Goal: Information Seeking & Learning: Compare options

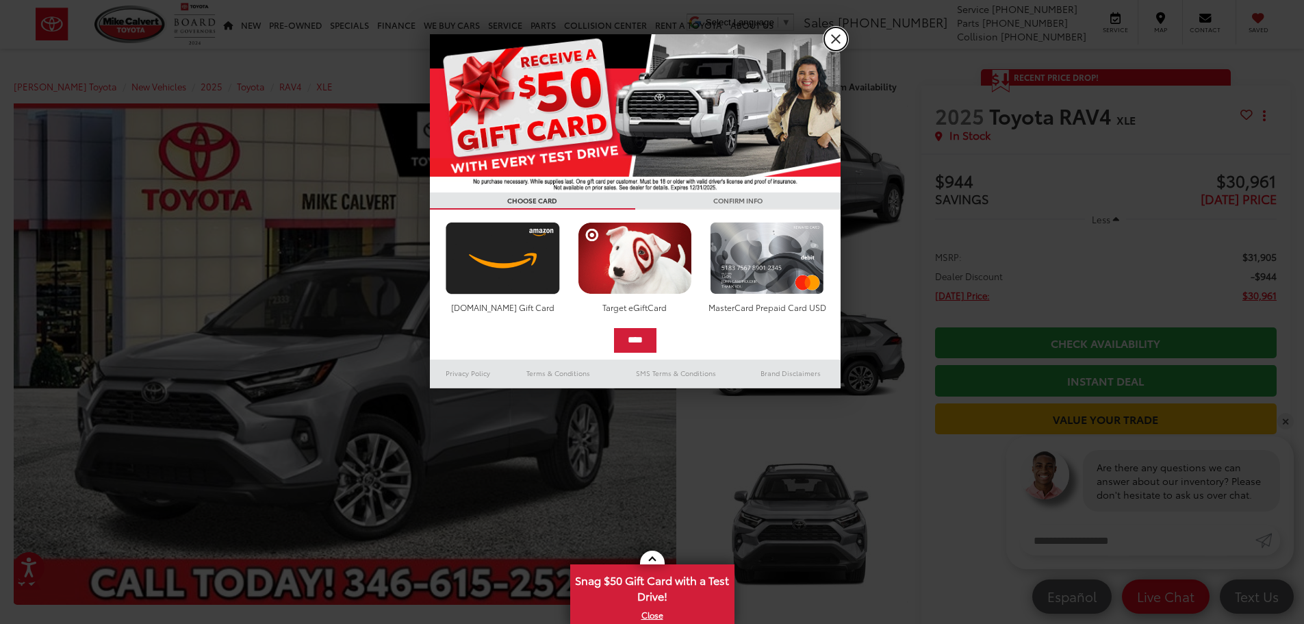
click at [835, 38] on link "X" at bounding box center [835, 38] width 23 height 23
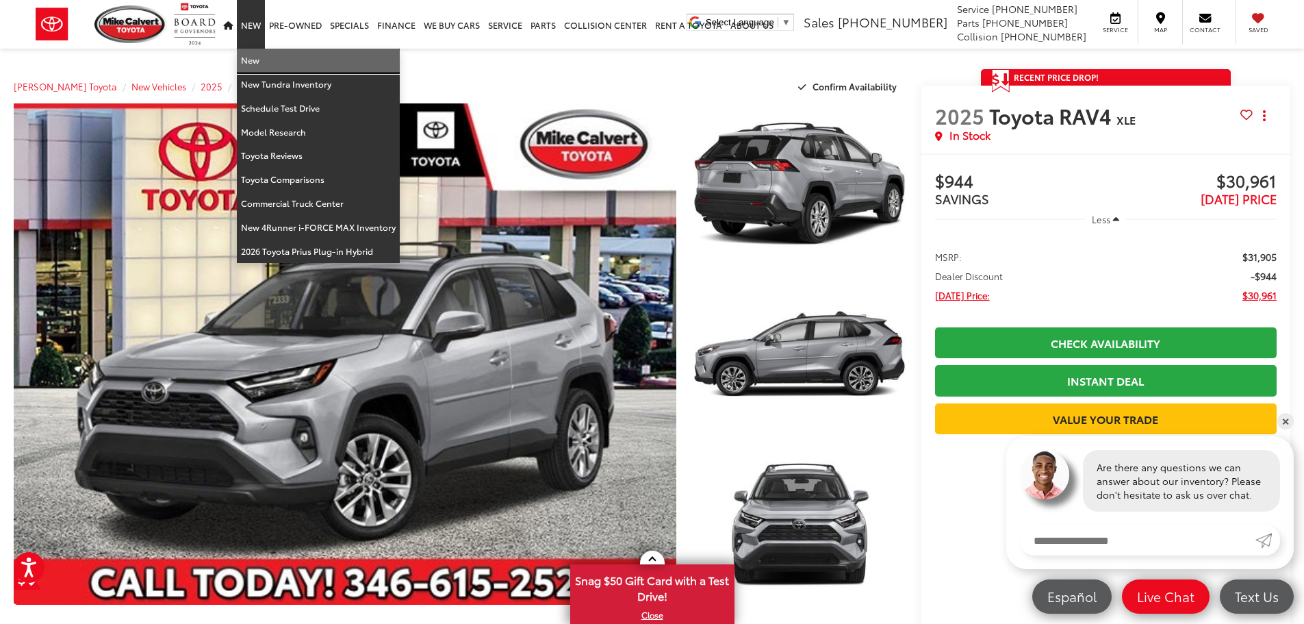
drag, startPoint x: 264, startPoint y: 60, endPoint x: 351, endPoint y: 101, distance: 96.1
click at [264, 60] on link "New" at bounding box center [318, 61] width 163 height 24
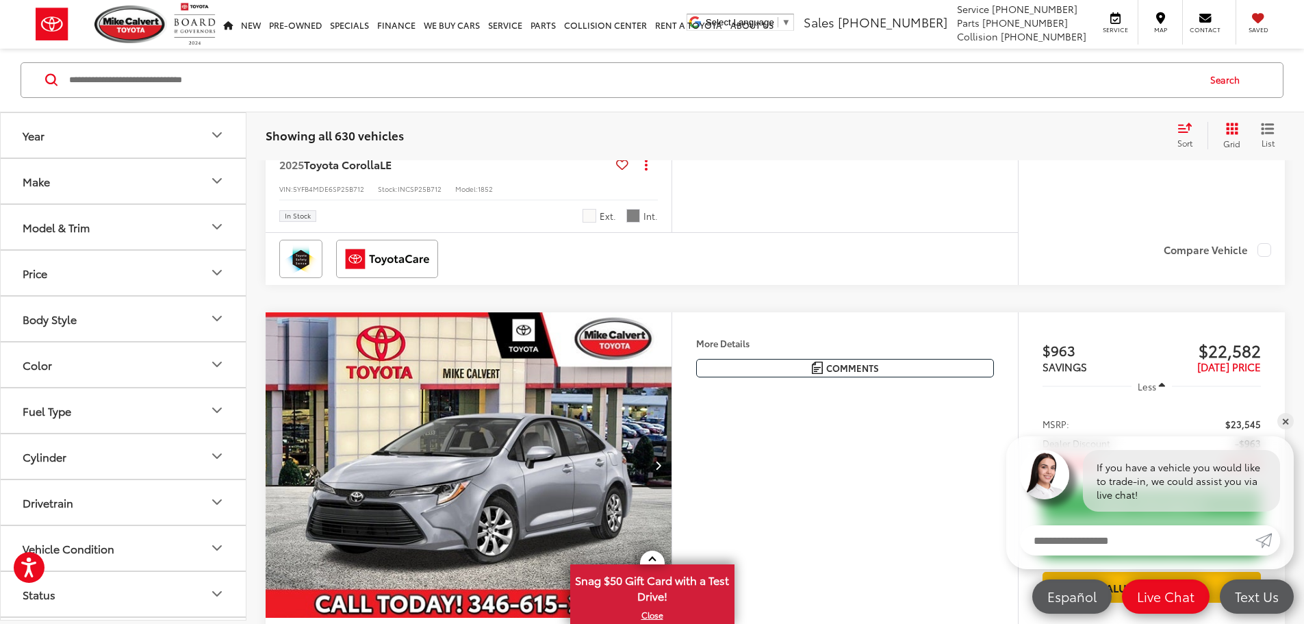
scroll to position [685, 0]
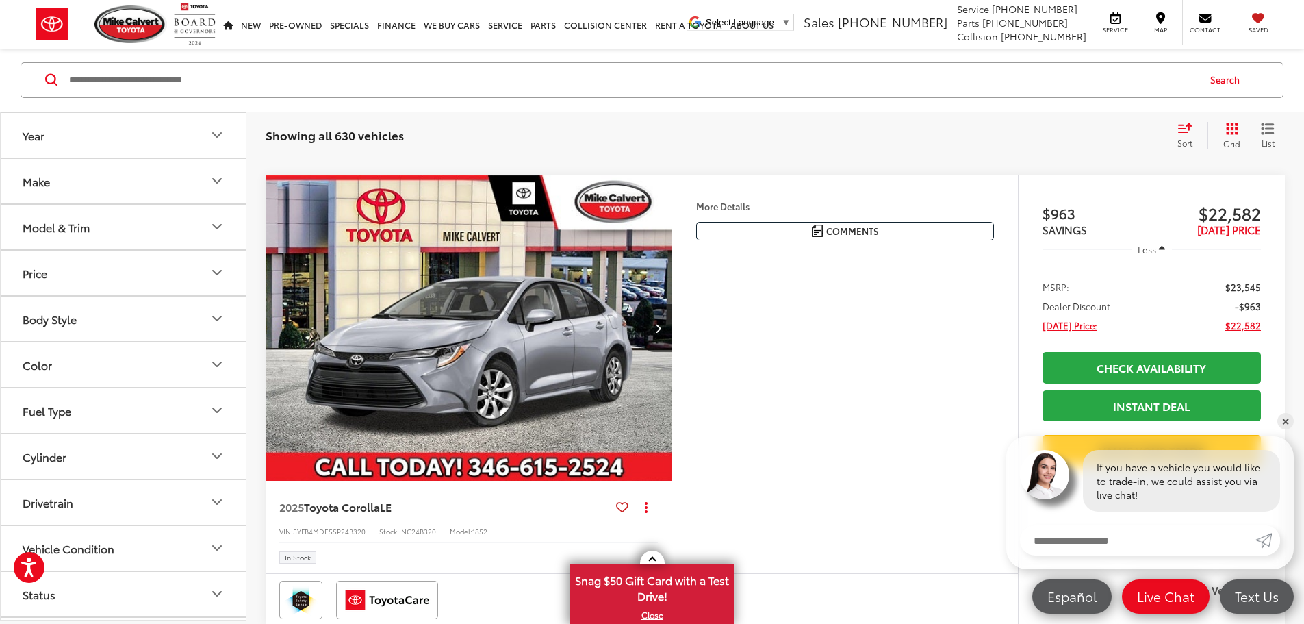
click at [192, 237] on button "Model & Trim" at bounding box center [124, 227] width 246 height 44
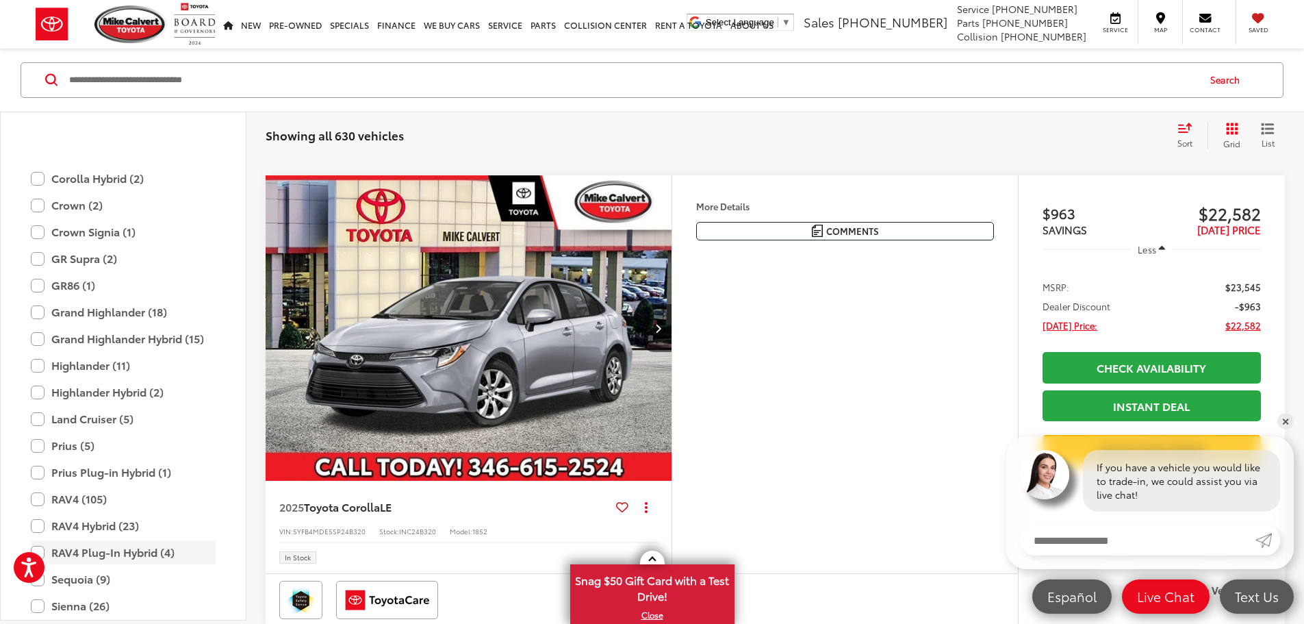
scroll to position [402, 0]
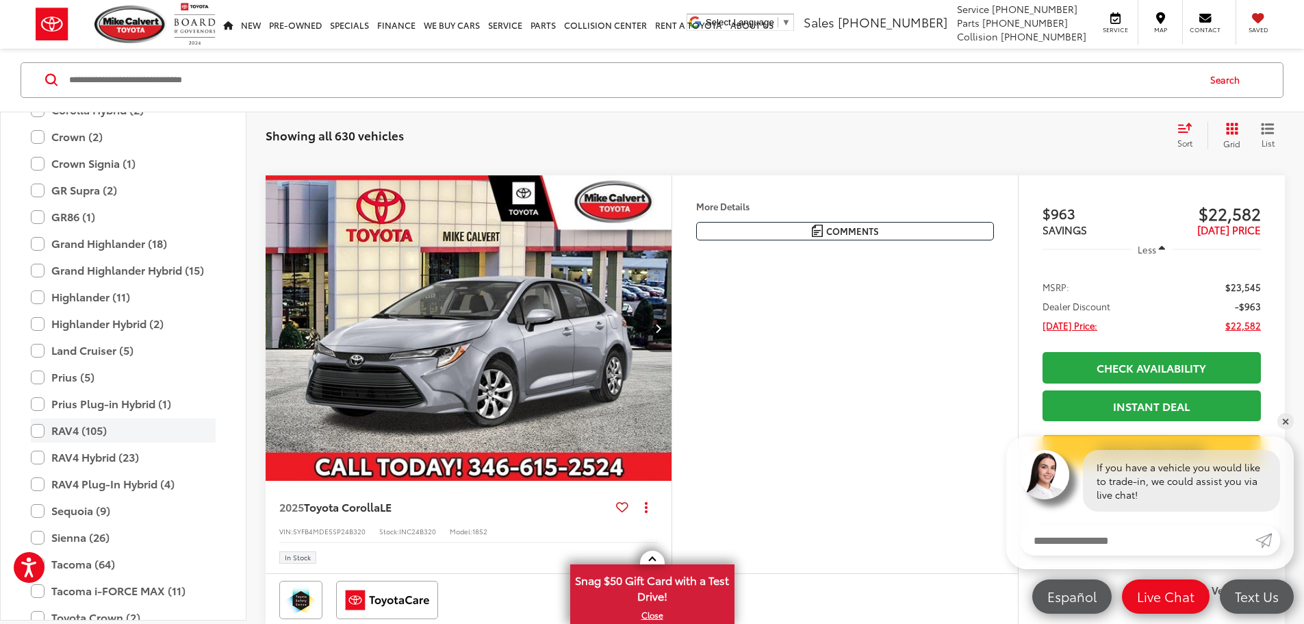
click at [61, 437] on label "RAV4 (105)" at bounding box center [123, 431] width 185 height 24
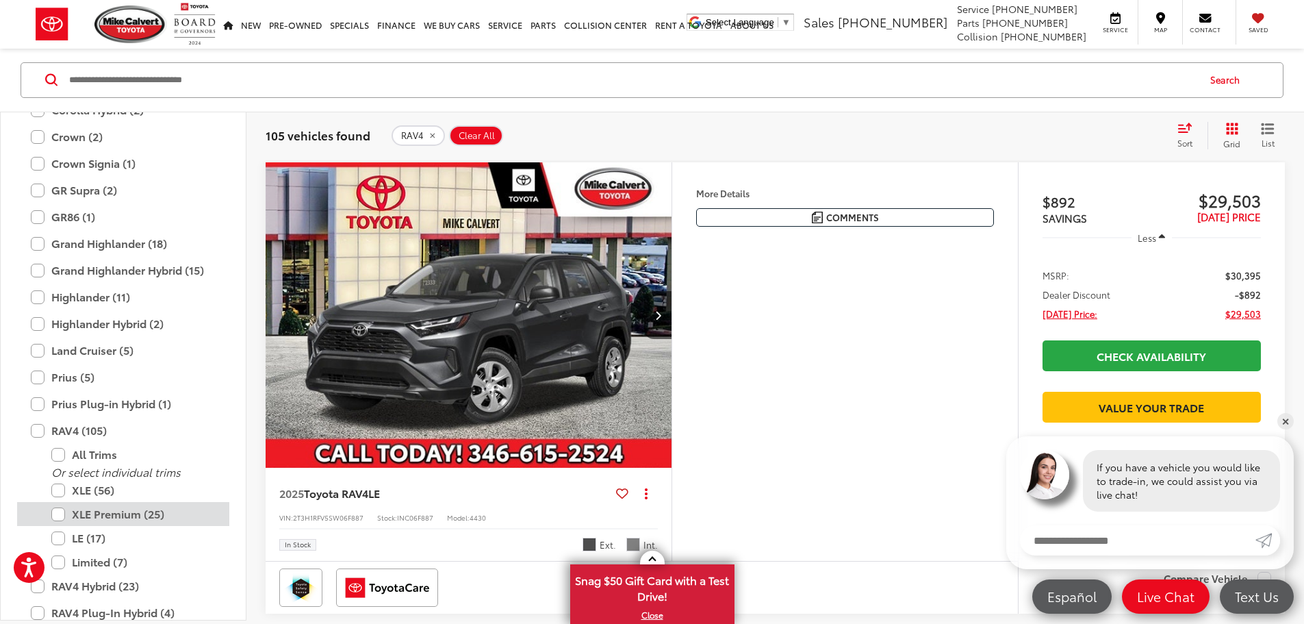
click at [127, 519] on label "XLE Premium (25)" at bounding box center [133, 514] width 164 height 24
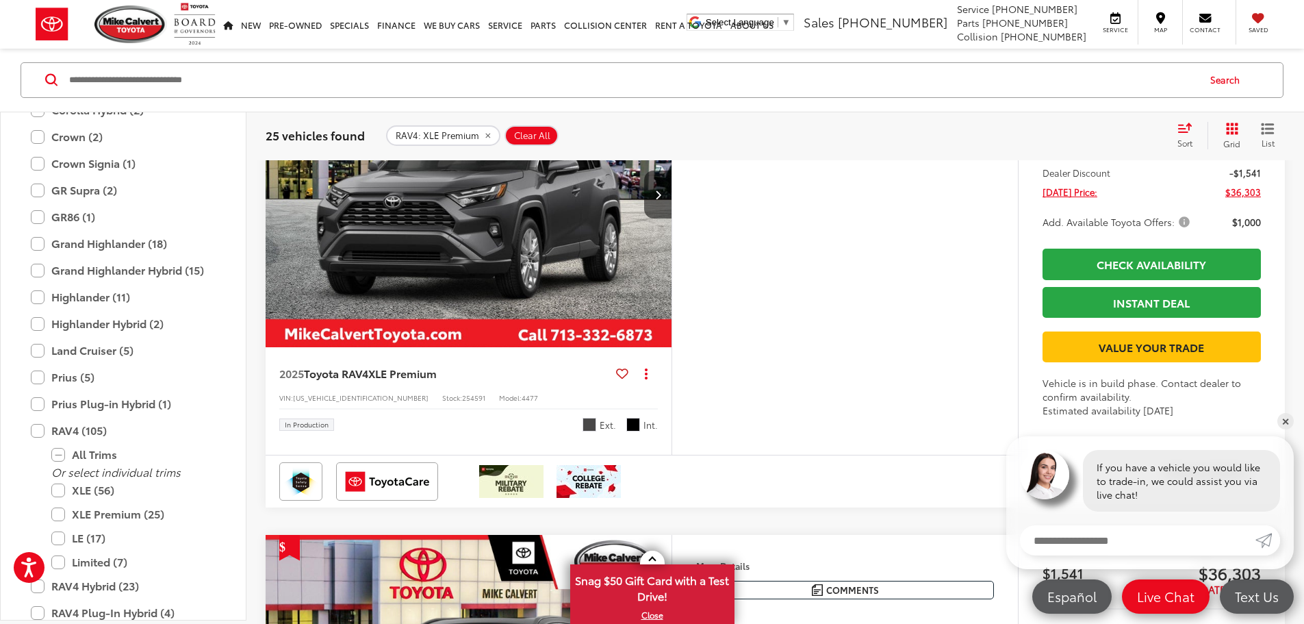
scroll to position [5284, 0]
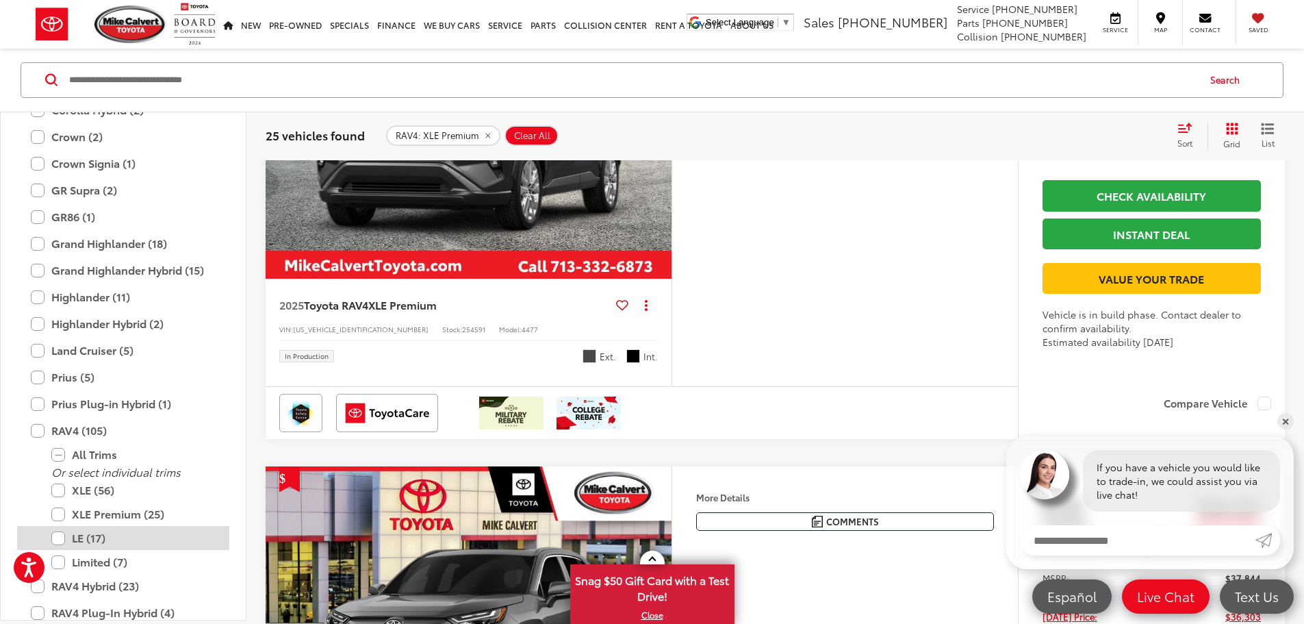
click at [101, 541] on label "LE (17)" at bounding box center [133, 538] width 164 height 24
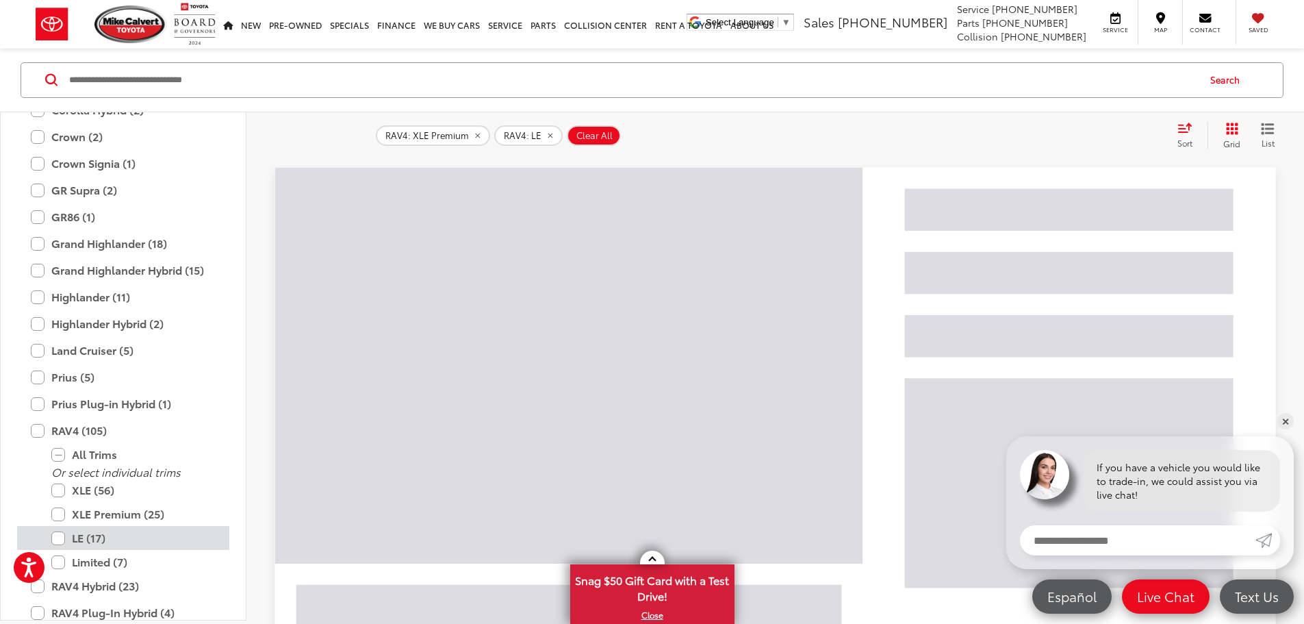
click at [94, 540] on label "LE (17)" at bounding box center [133, 538] width 164 height 24
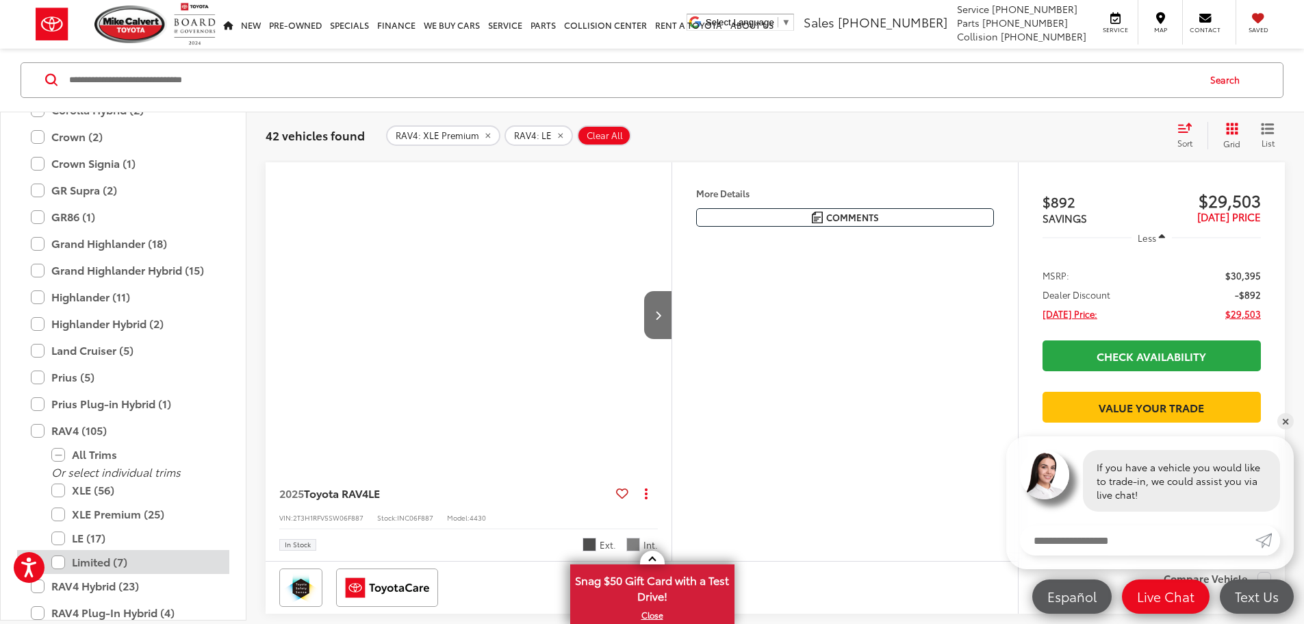
click at [95, 563] on label "Limited (7)" at bounding box center [133, 562] width 164 height 24
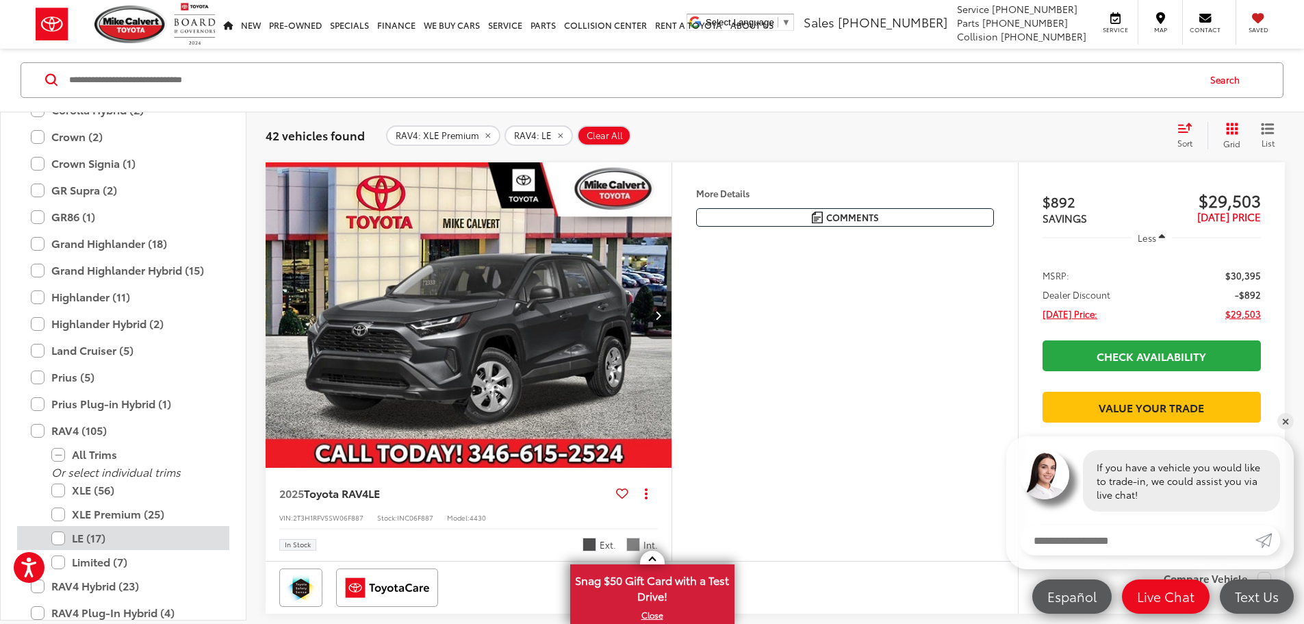
click at [61, 537] on label "LE (17)" at bounding box center [133, 538] width 164 height 24
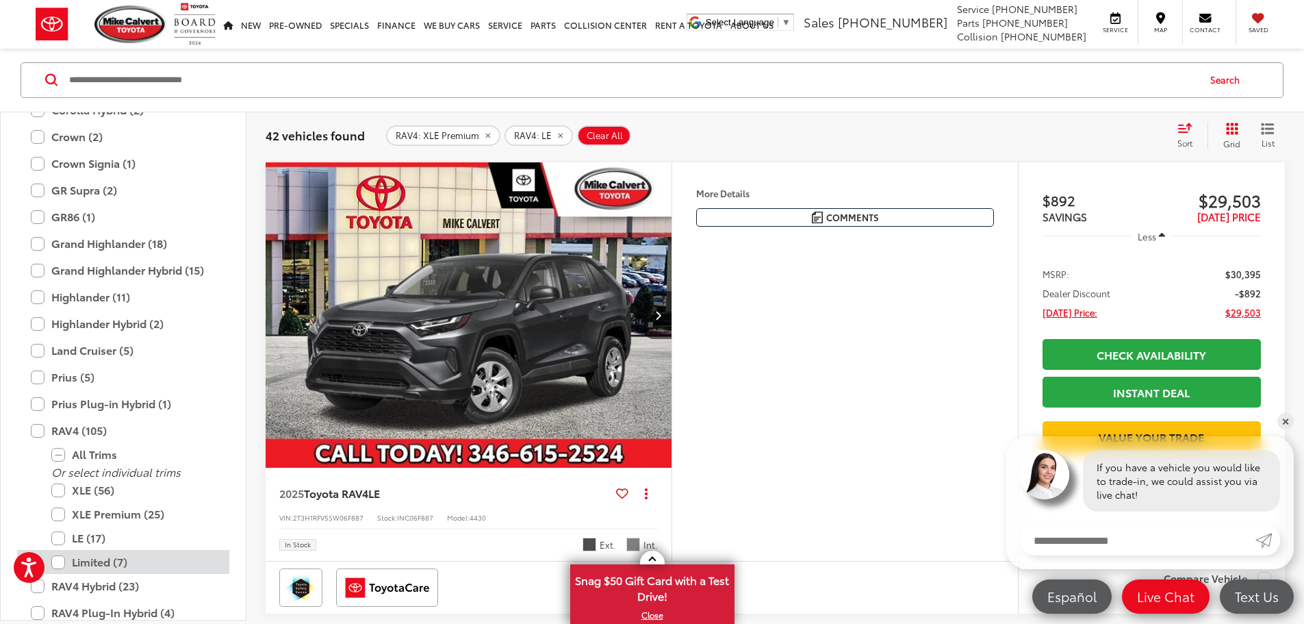
click at [62, 556] on label "Limited (7)" at bounding box center [133, 562] width 164 height 24
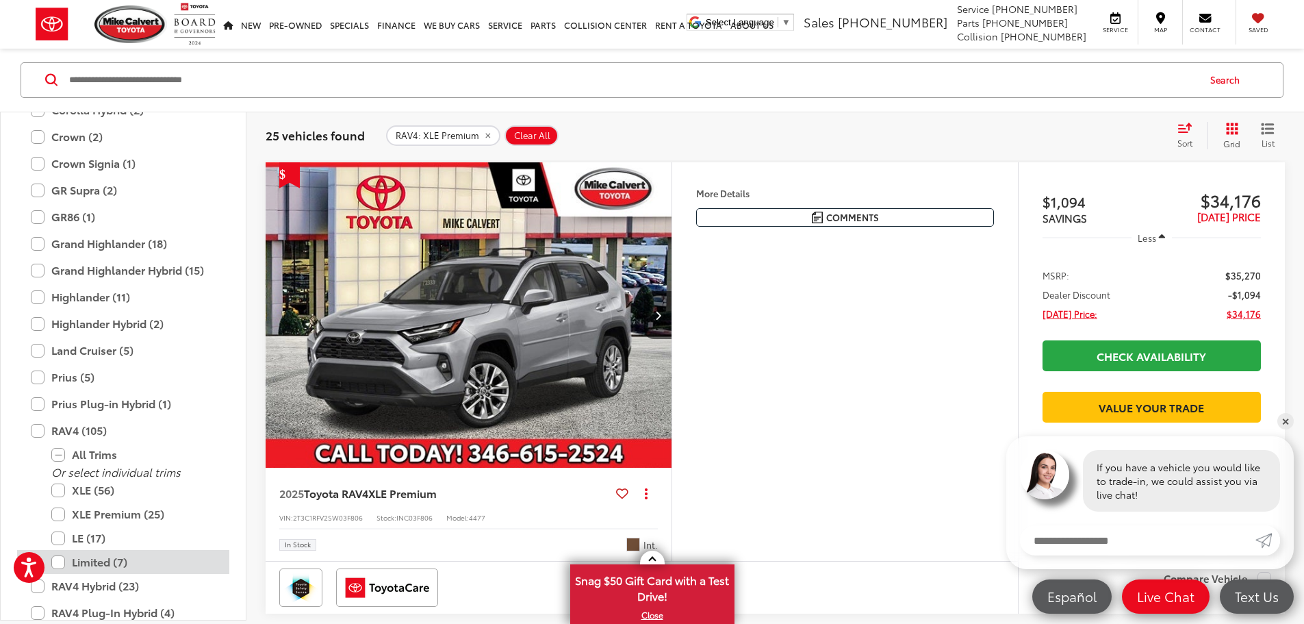
click at [61, 560] on label "Limited (7)" at bounding box center [133, 562] width 164 height 24
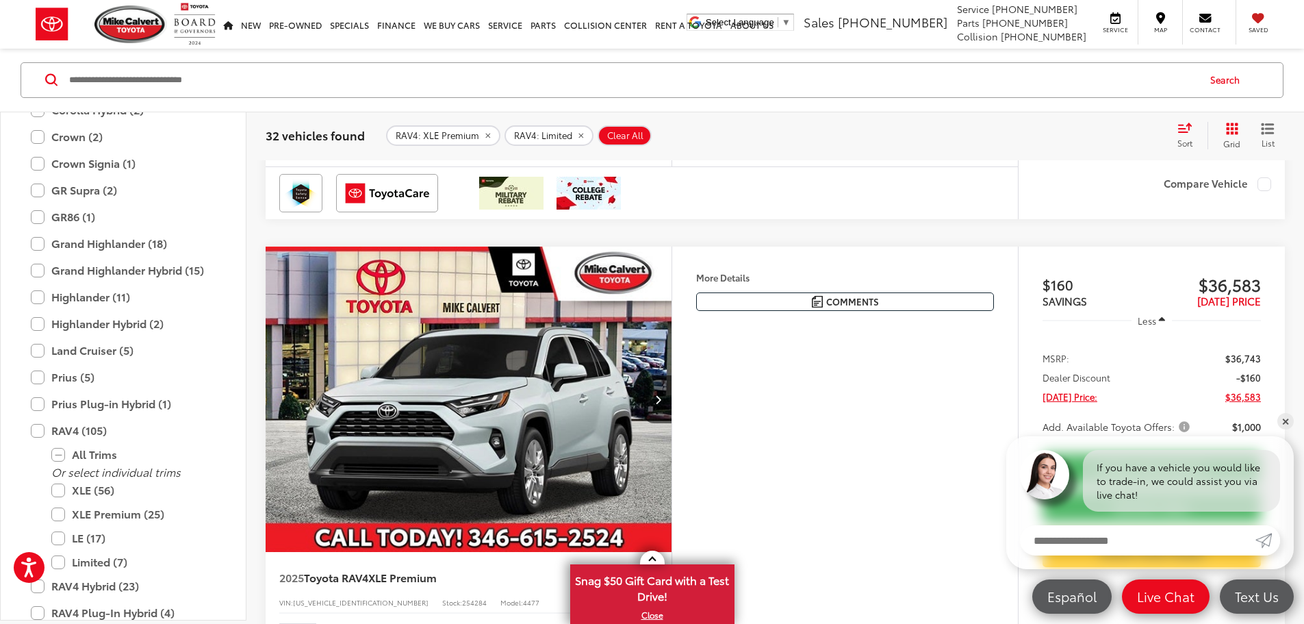
scroll to position [1930, 0]
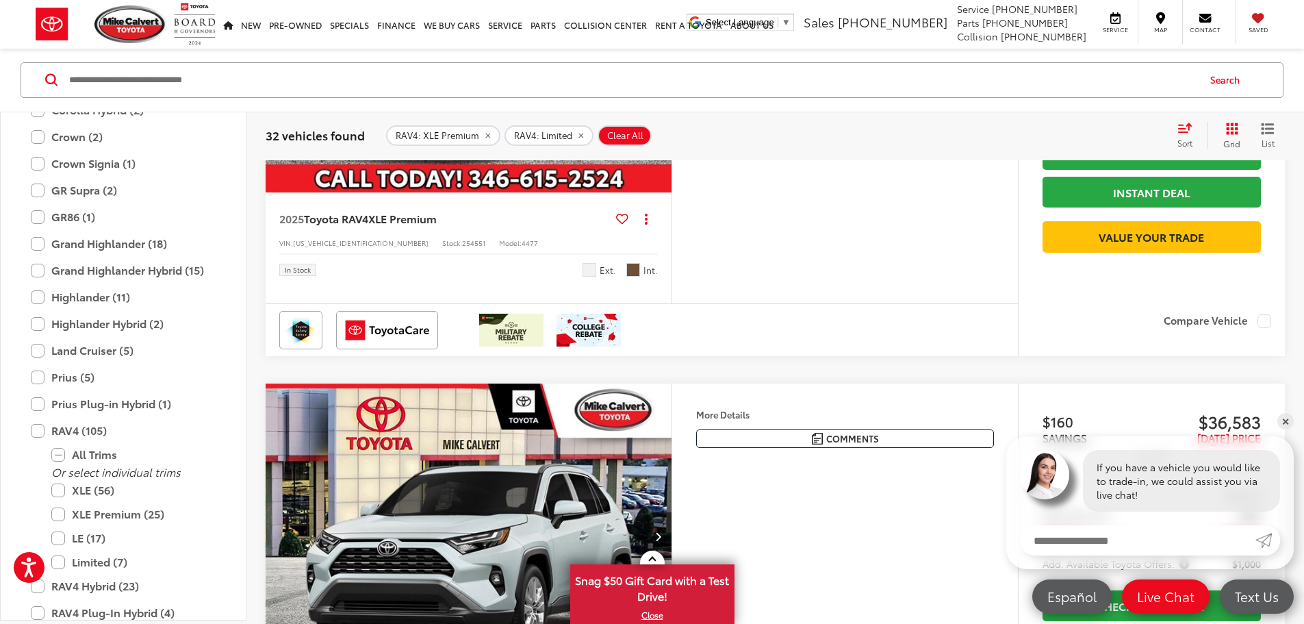
click at [0, 0] on button "More..." at bounding box center [0, 0] width 0 height 0
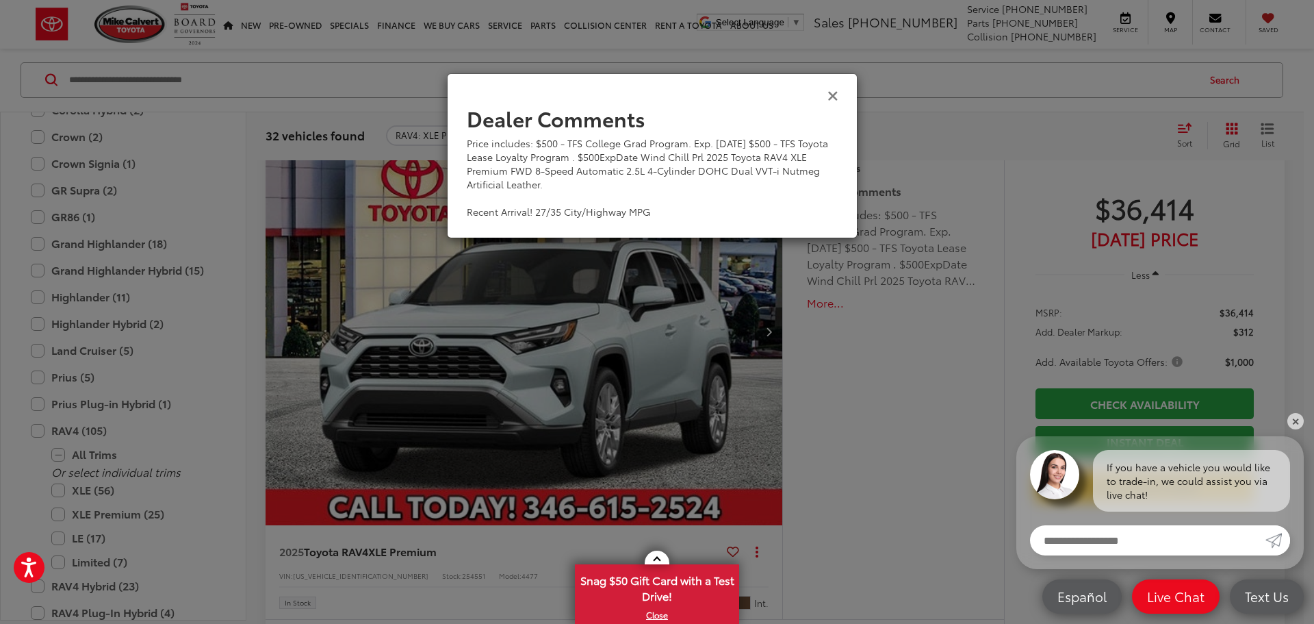
click at [832, 95] on icon "Close" at bounding box center [833, 95] width 11 height 14
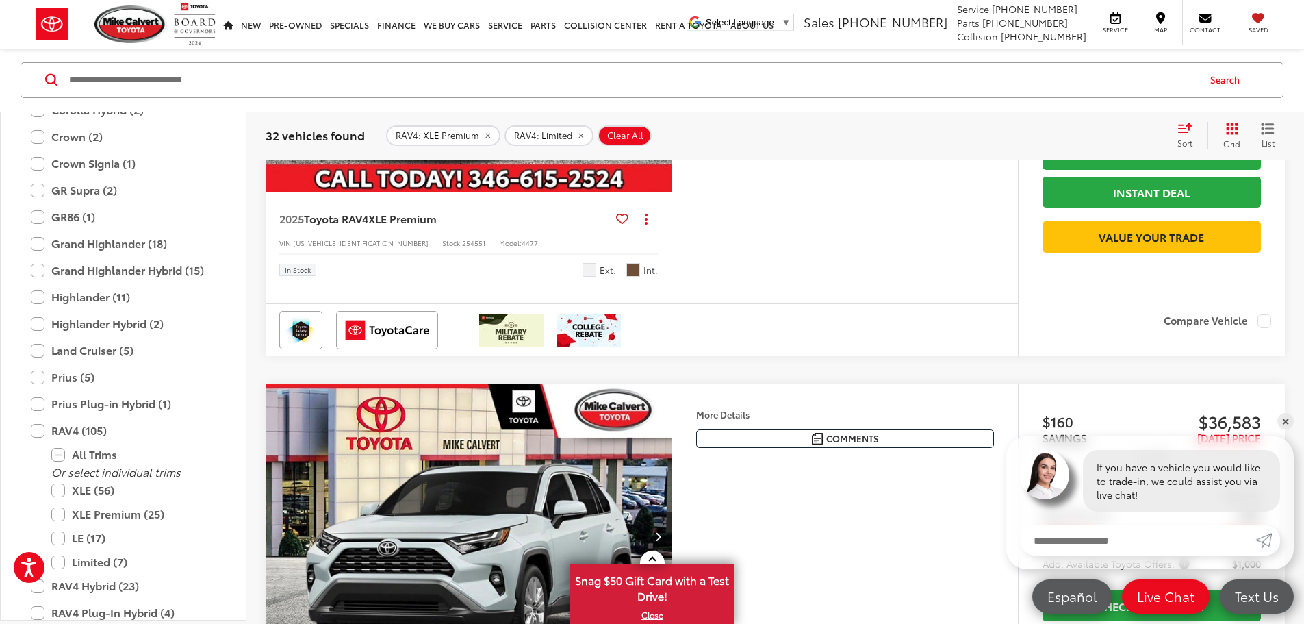
click at [661, 45] on icon "Next image" at bounding box center [658, 41] width 6 height 10
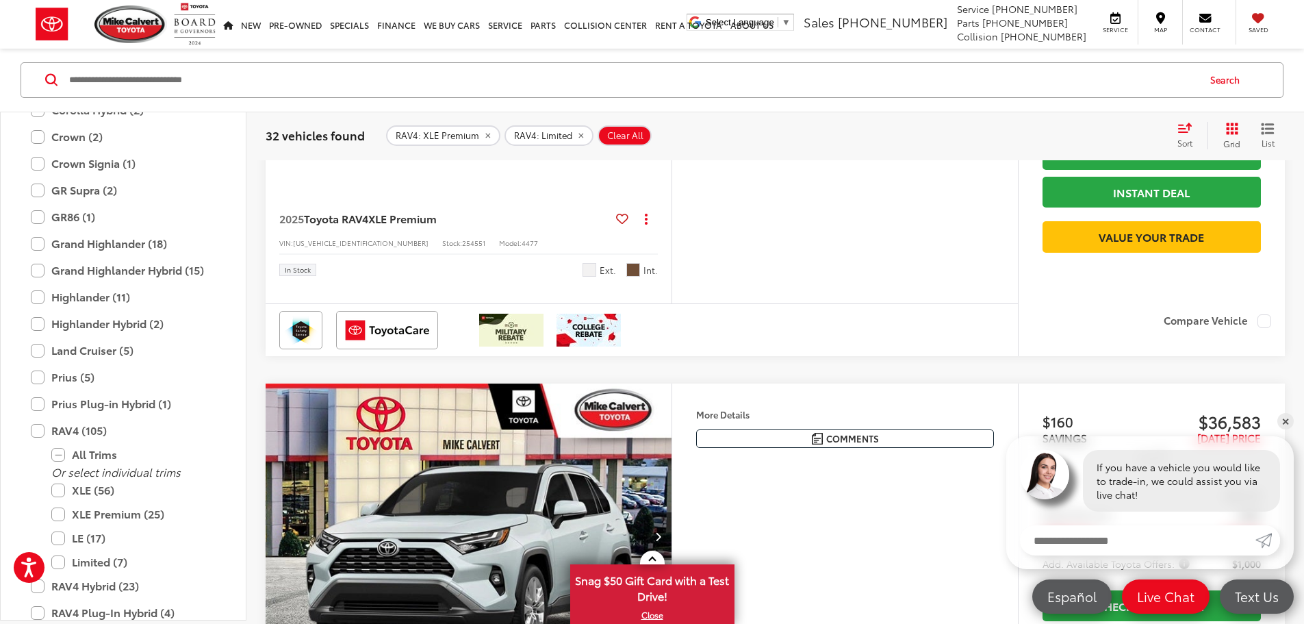
click at [661, 45] on icon "Next image" at bounding box center [658, 41] width 6 height 10
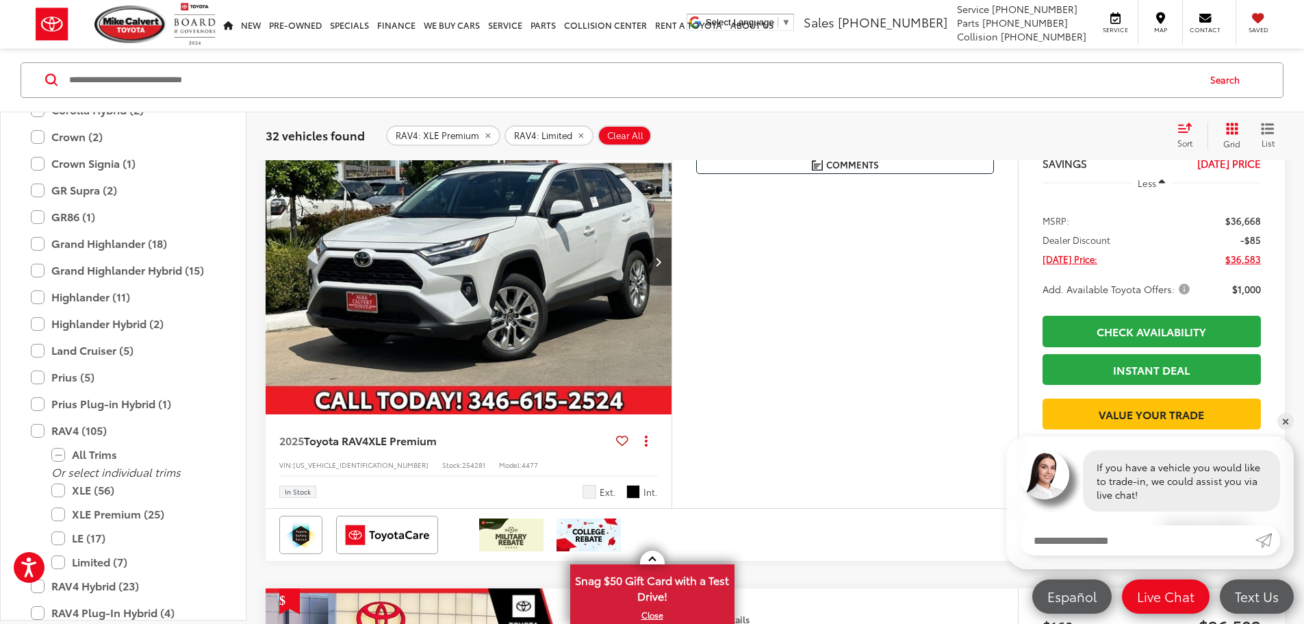
scroll to position [2546, 0]
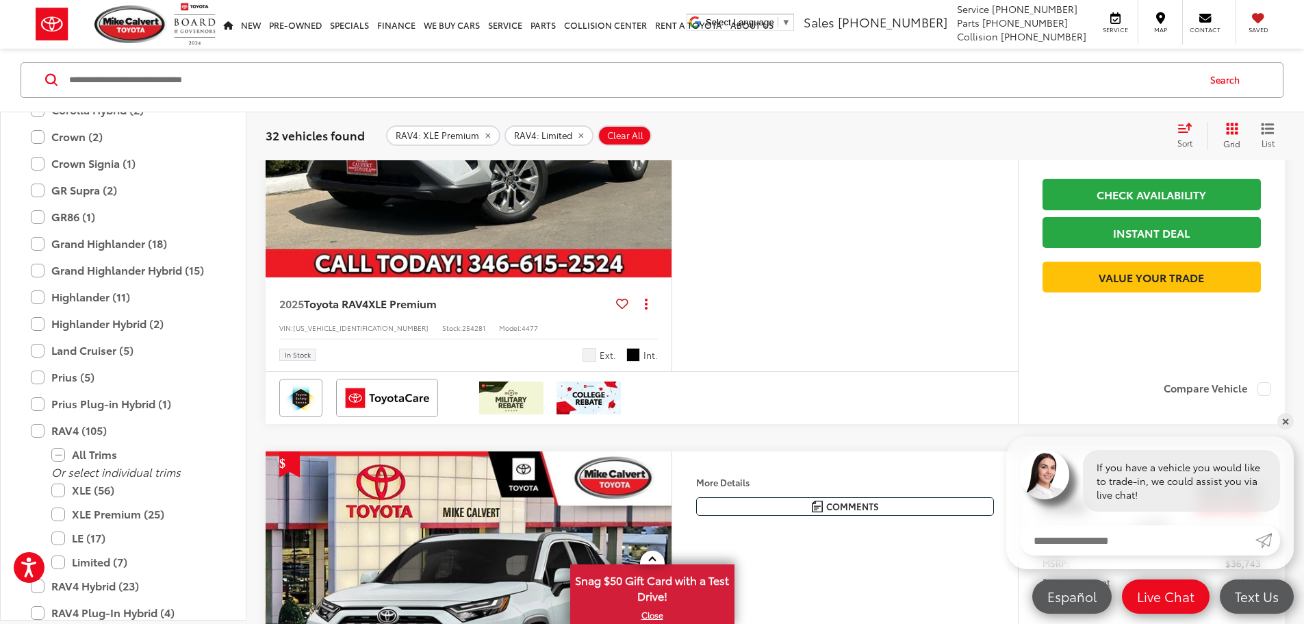
scroll to position [3026, 0]
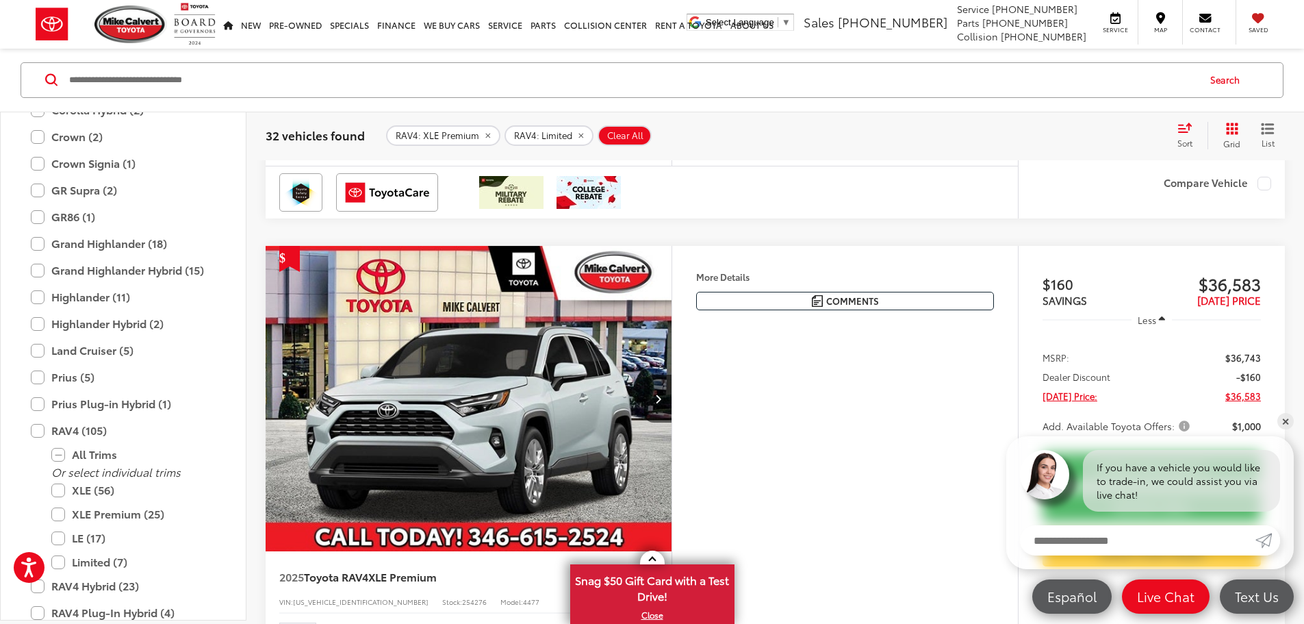
scroll to position [0, 2596]
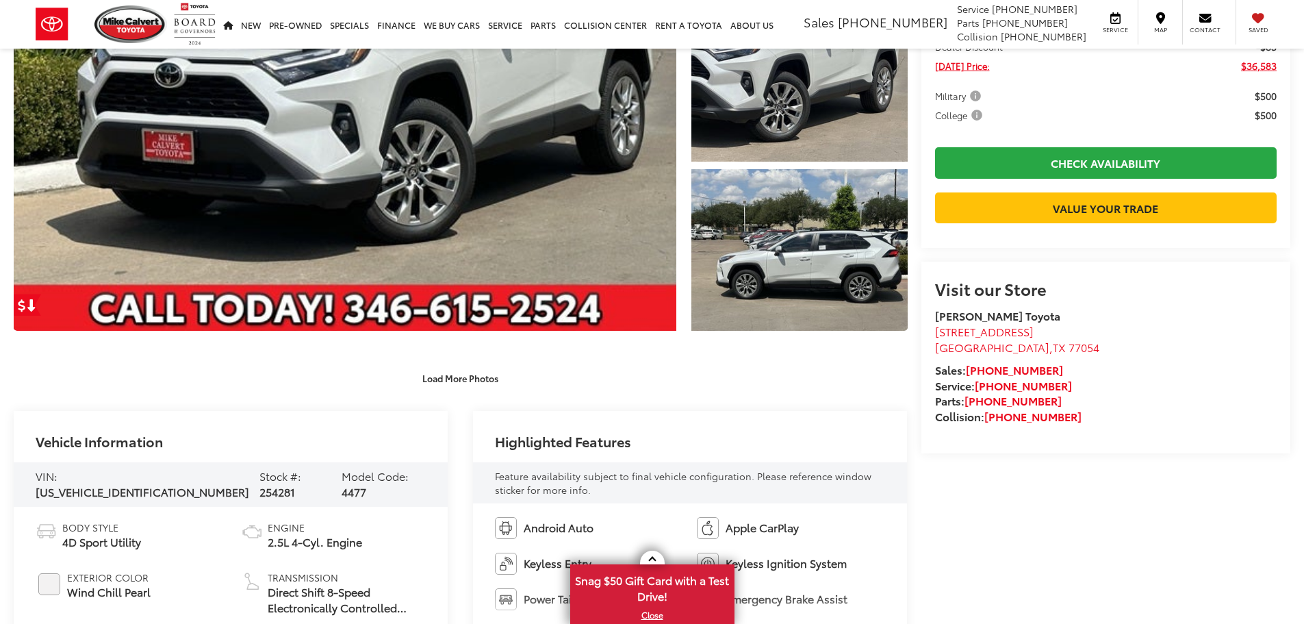
scroll to position [548, 0]
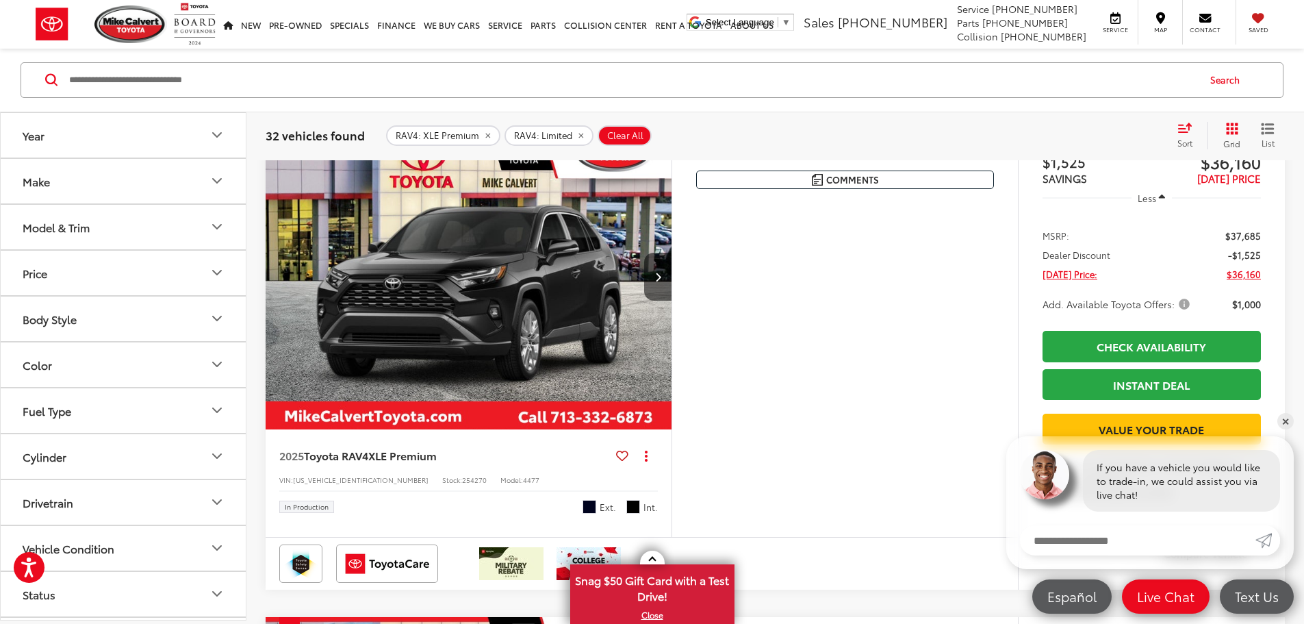
scroll to position [5353, 0]
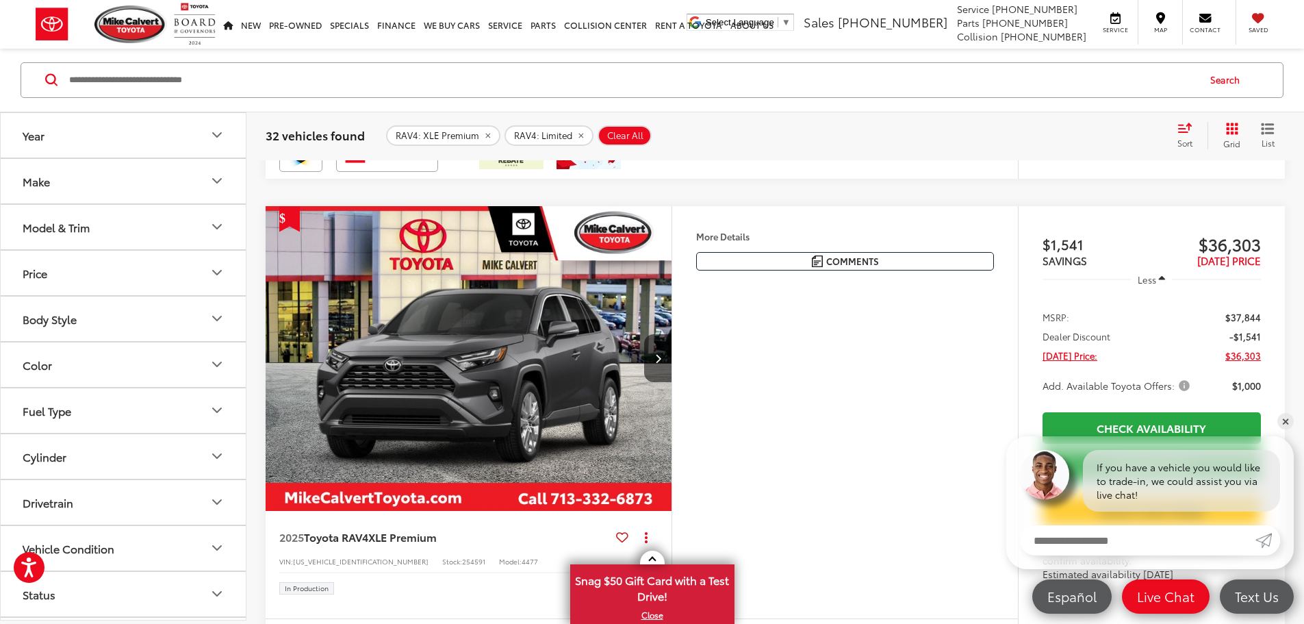
scroll to position [5490, 0]
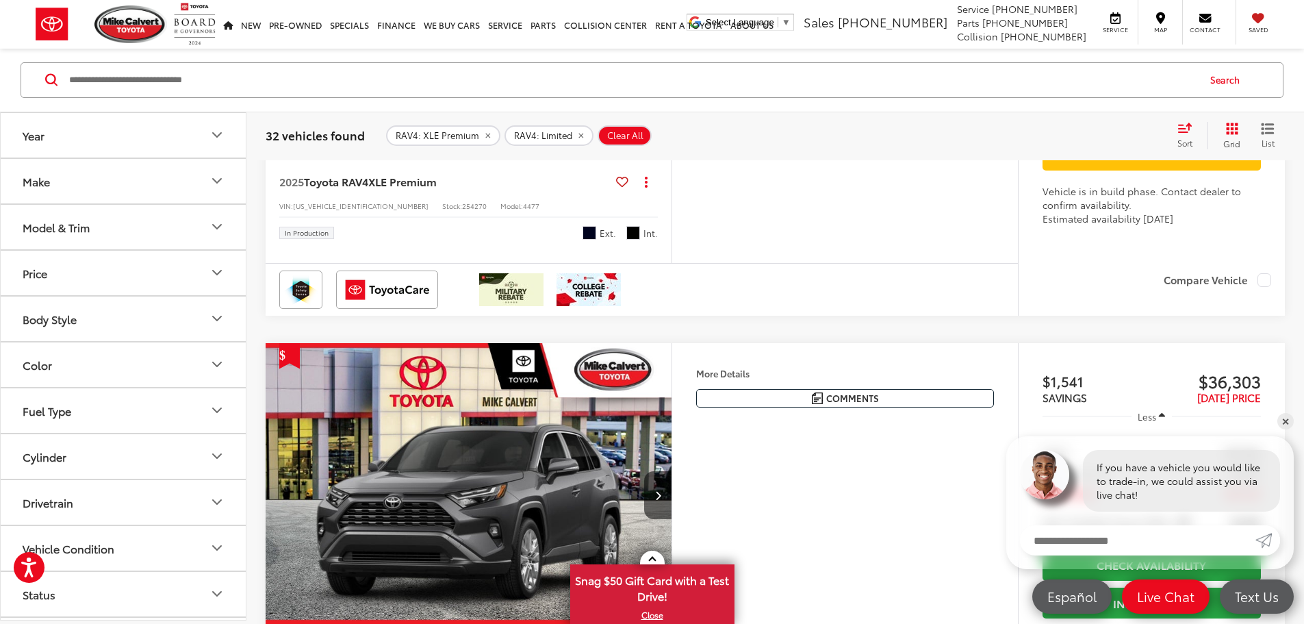
click at [212, 216] on button "Model & Trim" at bounding box center [124, 227] width 246 height 44
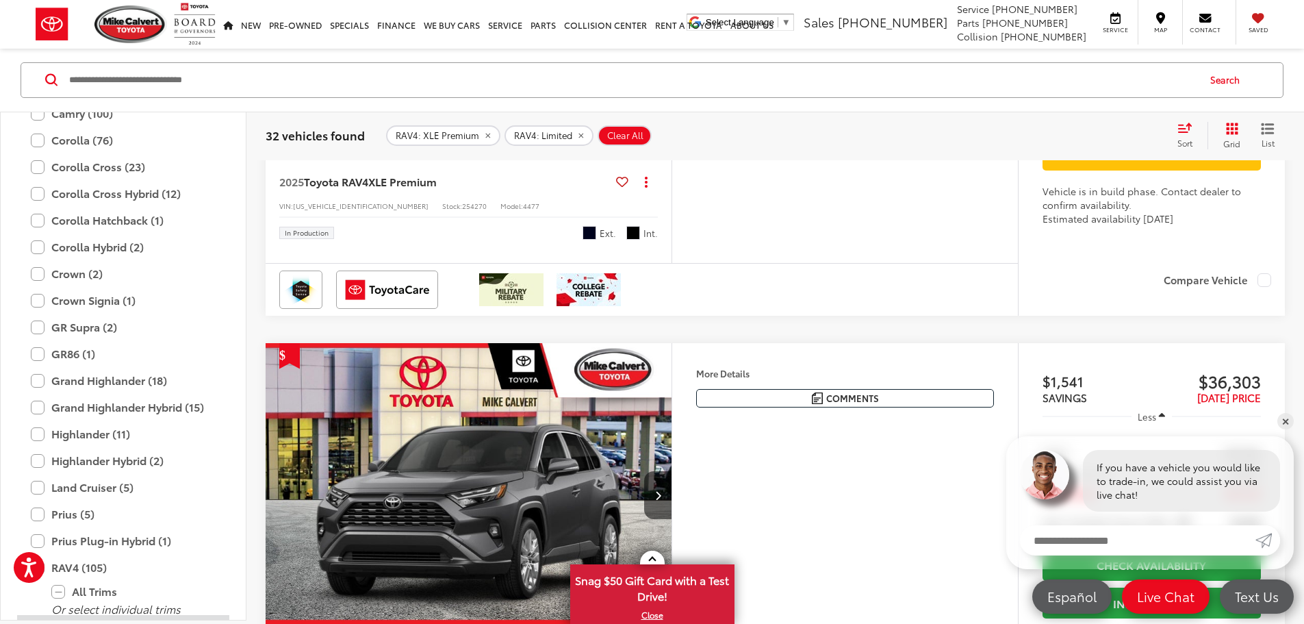
scroll to position [539, 0]
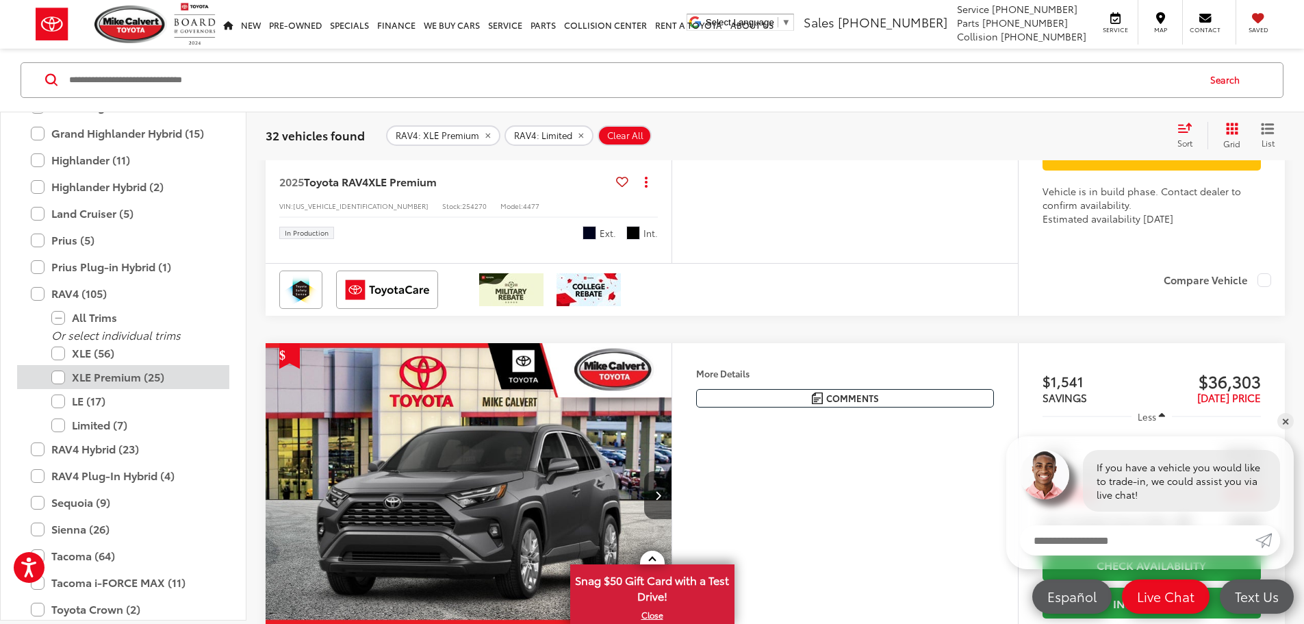
click at [61, 374] on label "XLE Premium (25)" at bounding box center [133, 378] width 164 height 24
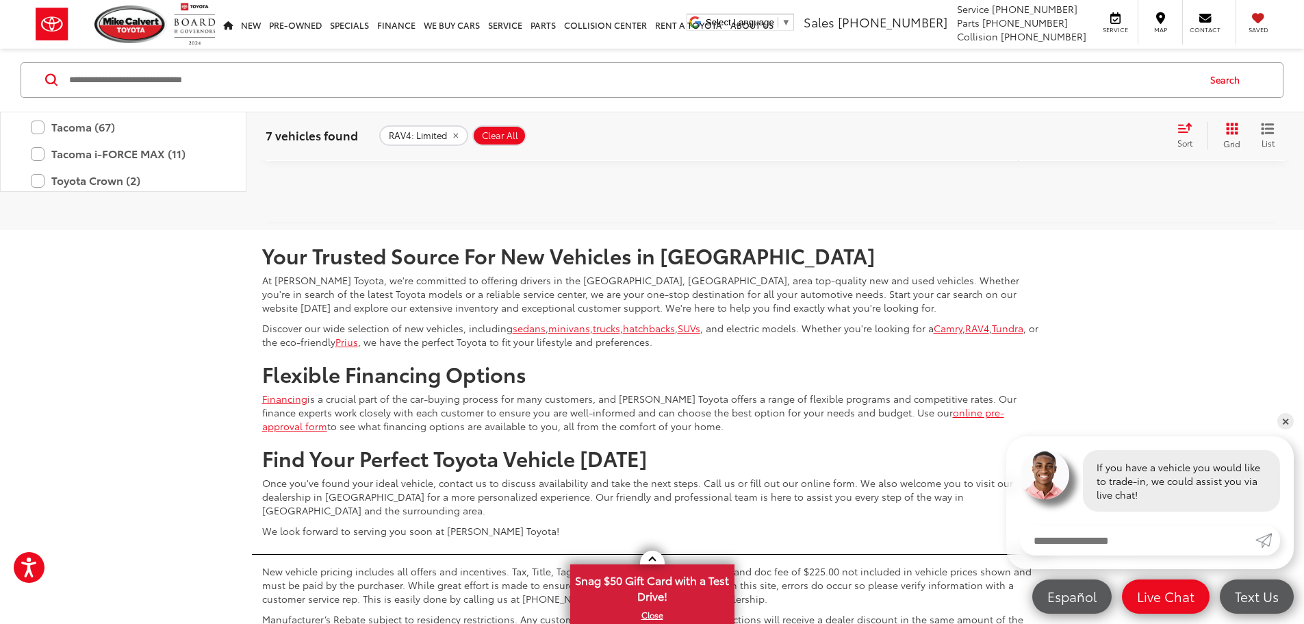
scroll to position [3642, 0]
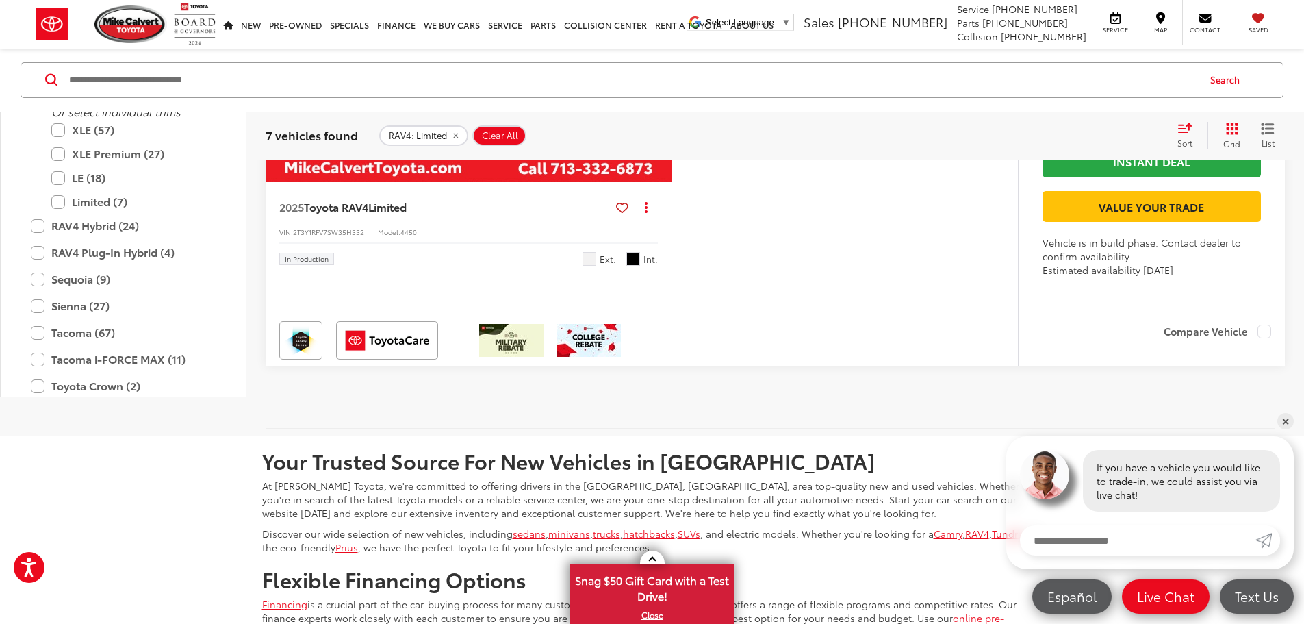
click at [661, 34] on icon "Next image" at bounding box center [658, 29] width 6 height 10
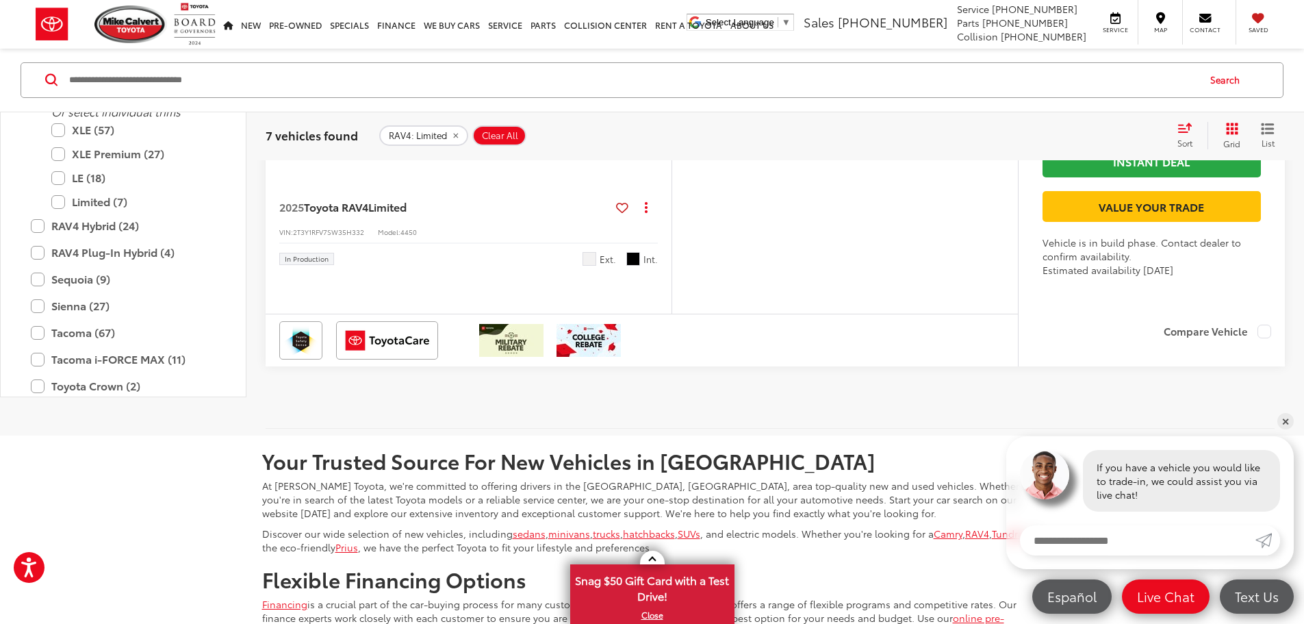
click at [661, 34] on icon "Next image" at bounding box center [658, 29] width 6 height 10
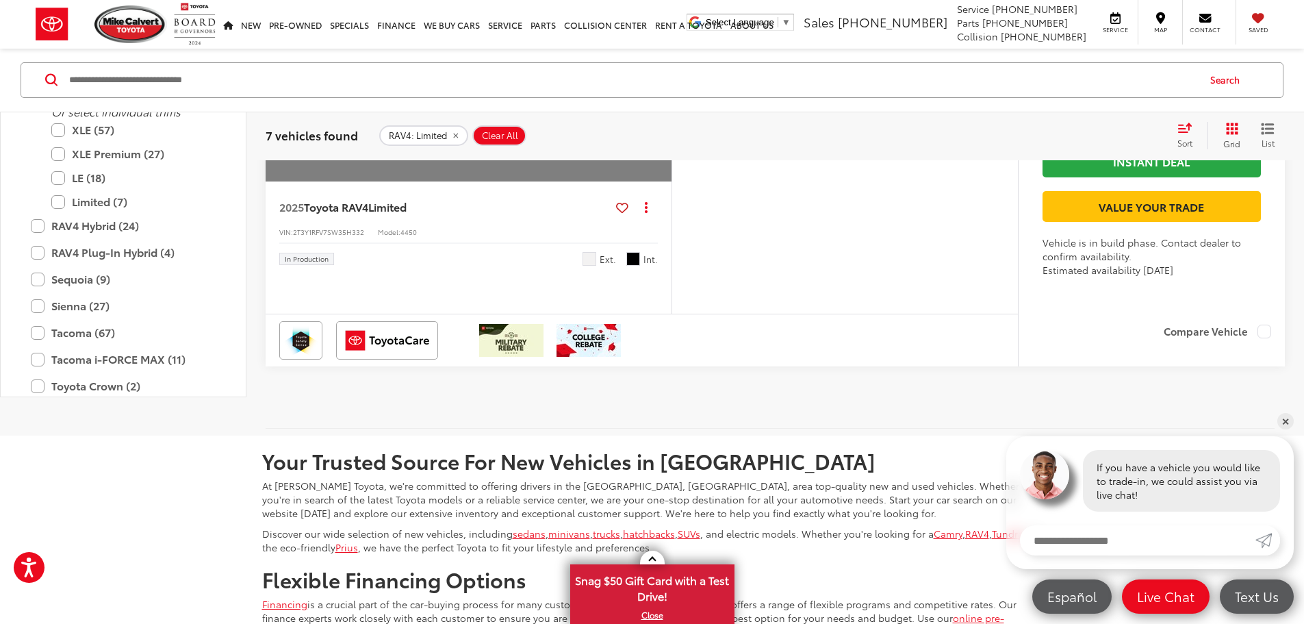
scroll to position [0, 2596]
click at [539, 47] on button "View More" at bounding box center [467, 29] width 144 height 34
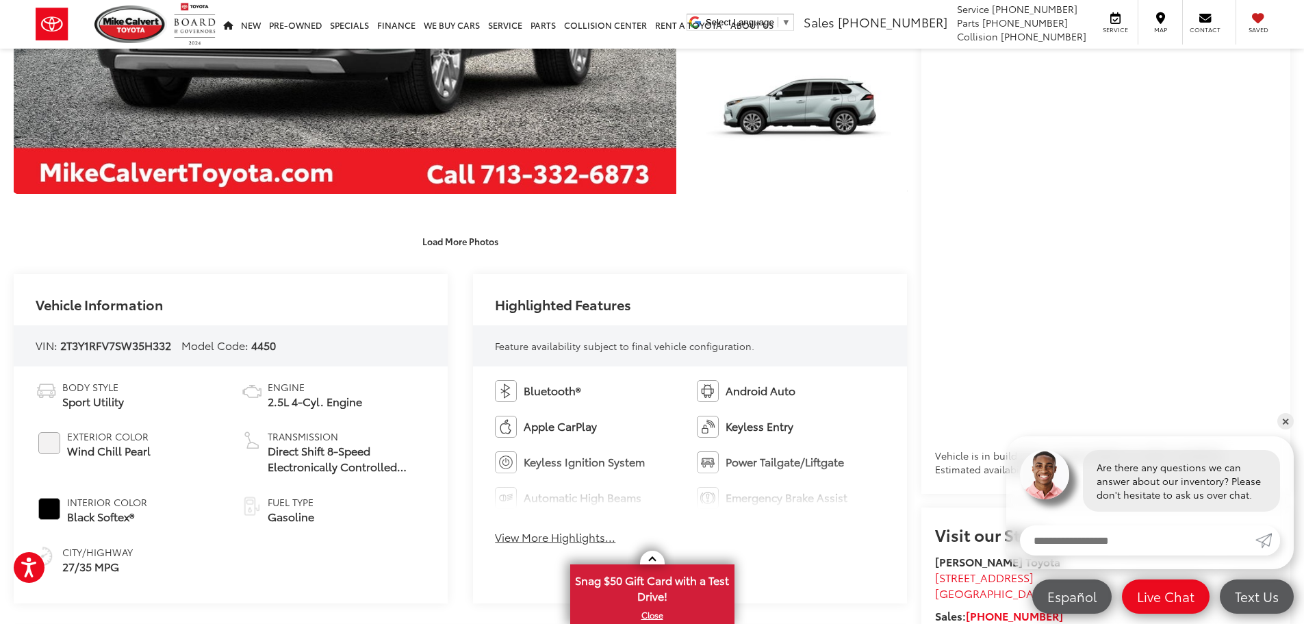
scroll to position [616, 0]
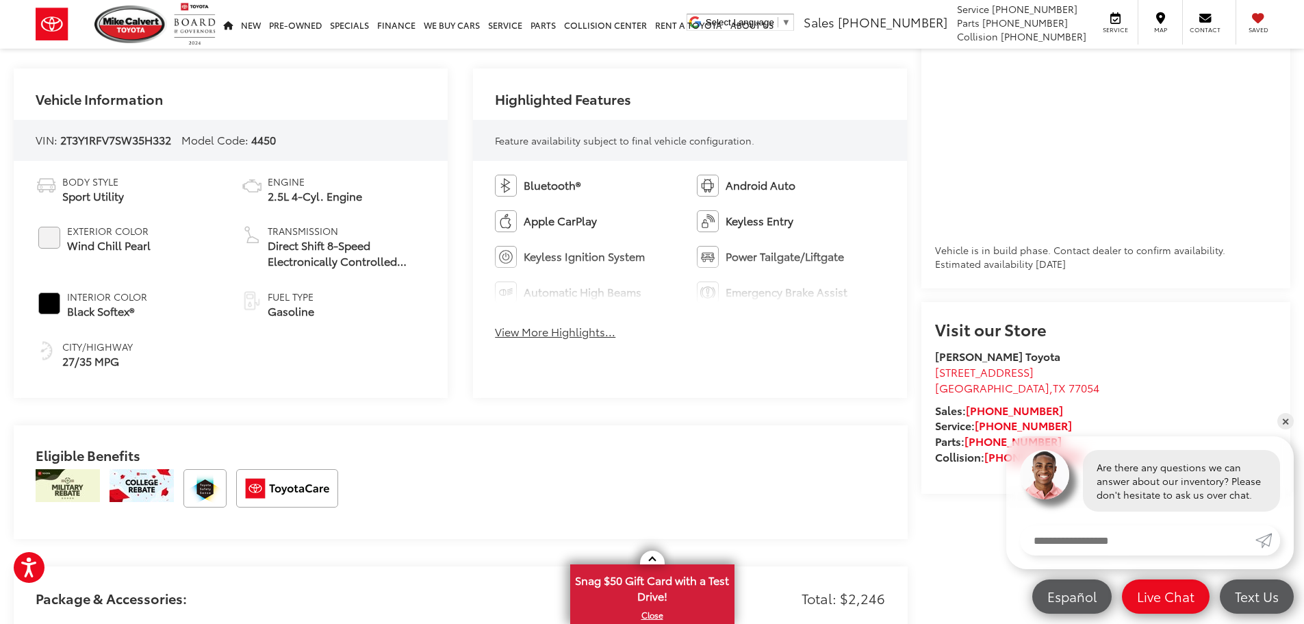
click at [609, 335] on button "View More Highlights..." at bounding box center [555, 332] width 120 height 16
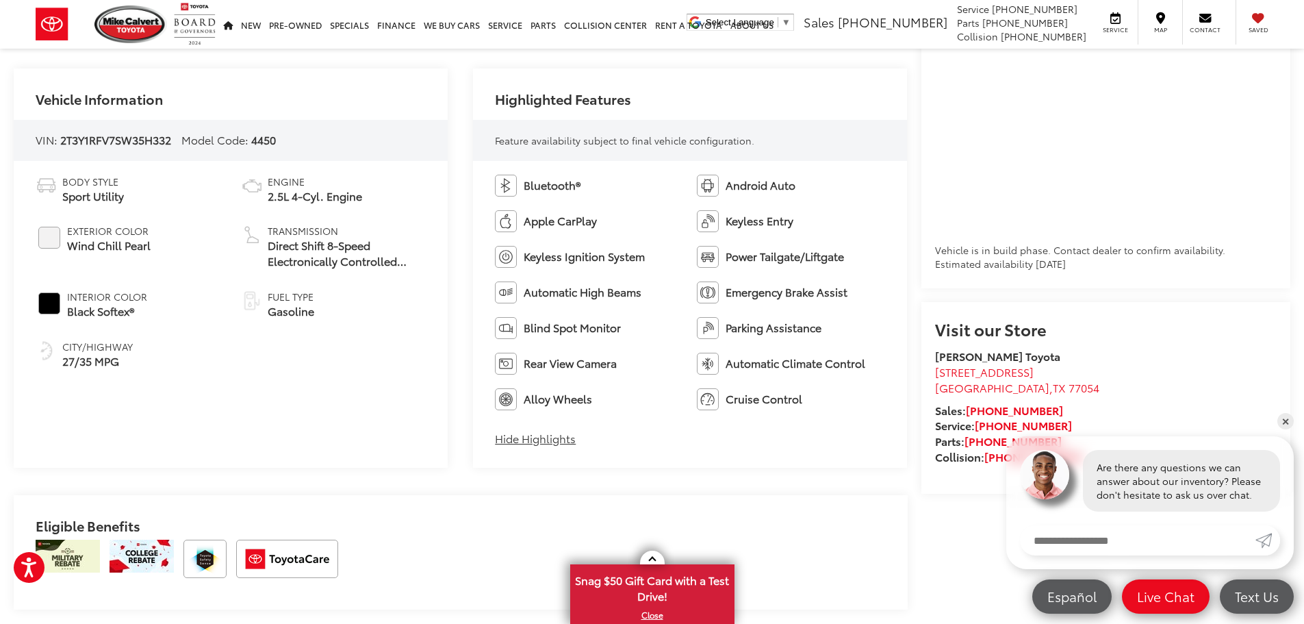
scroll to position [0, 0]
click at [587, 331] on span "Blind Spot Monitor" at bounding box center [572, 328] width 97 height 16
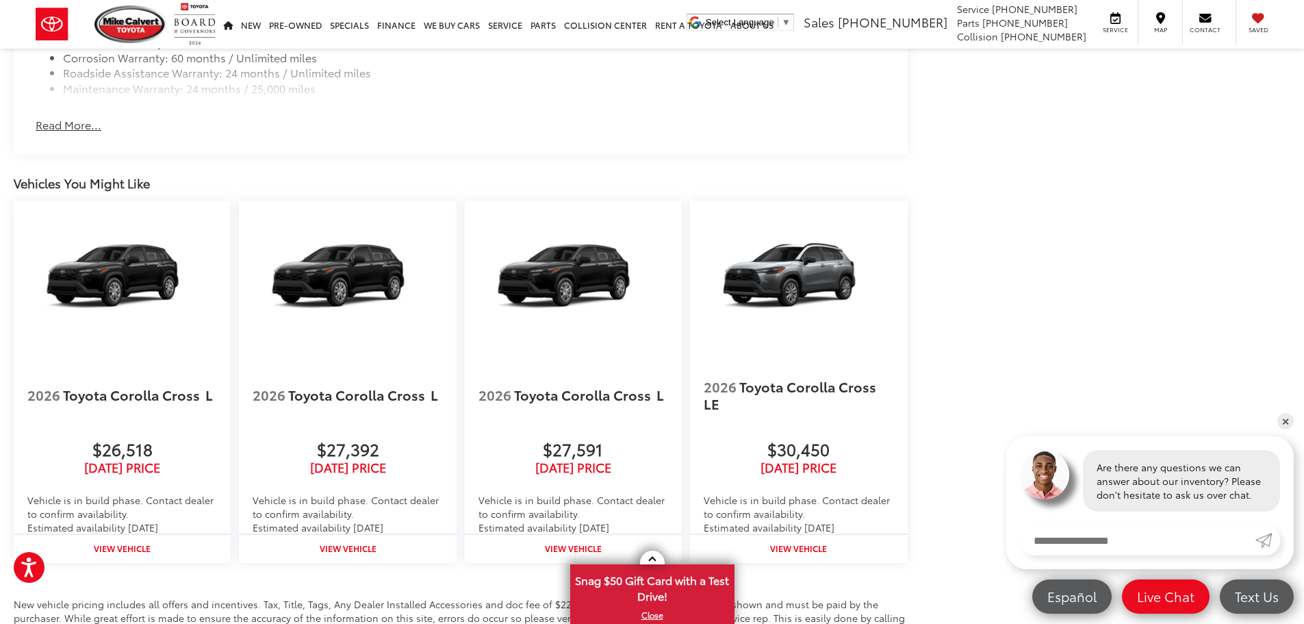
scroll to position [1913, 0]
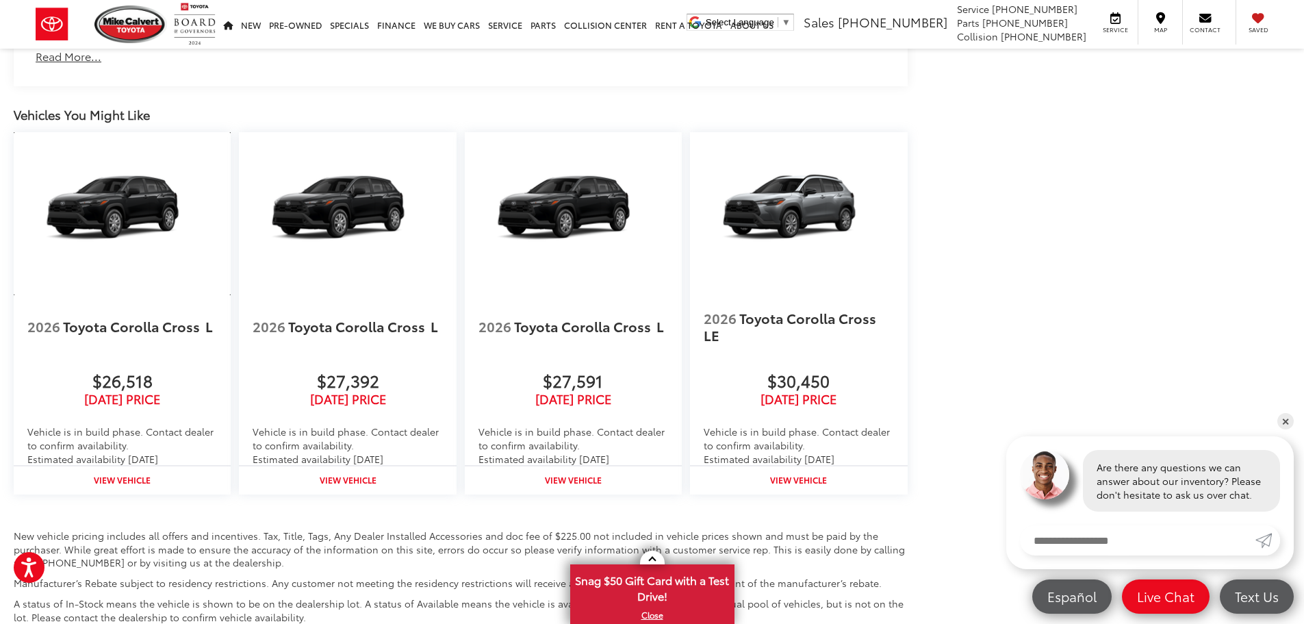
click at [136, 196] on img at bounding box center [122, 213] width 217 height 163
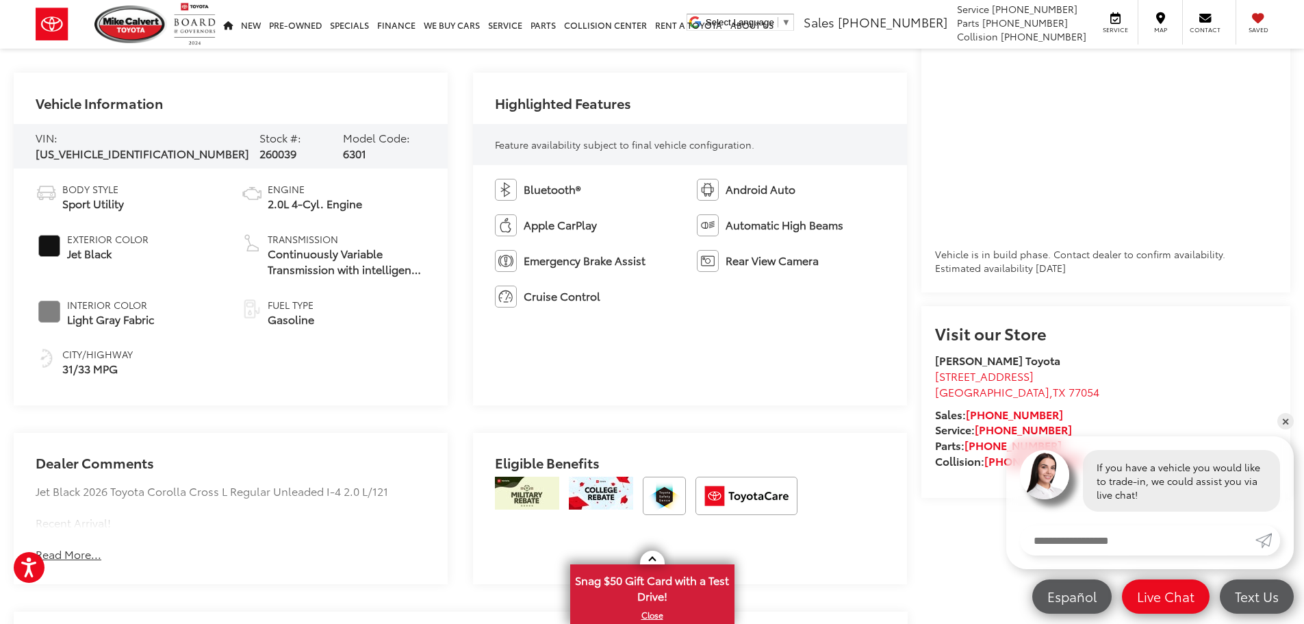
scroll to position [749, 0]
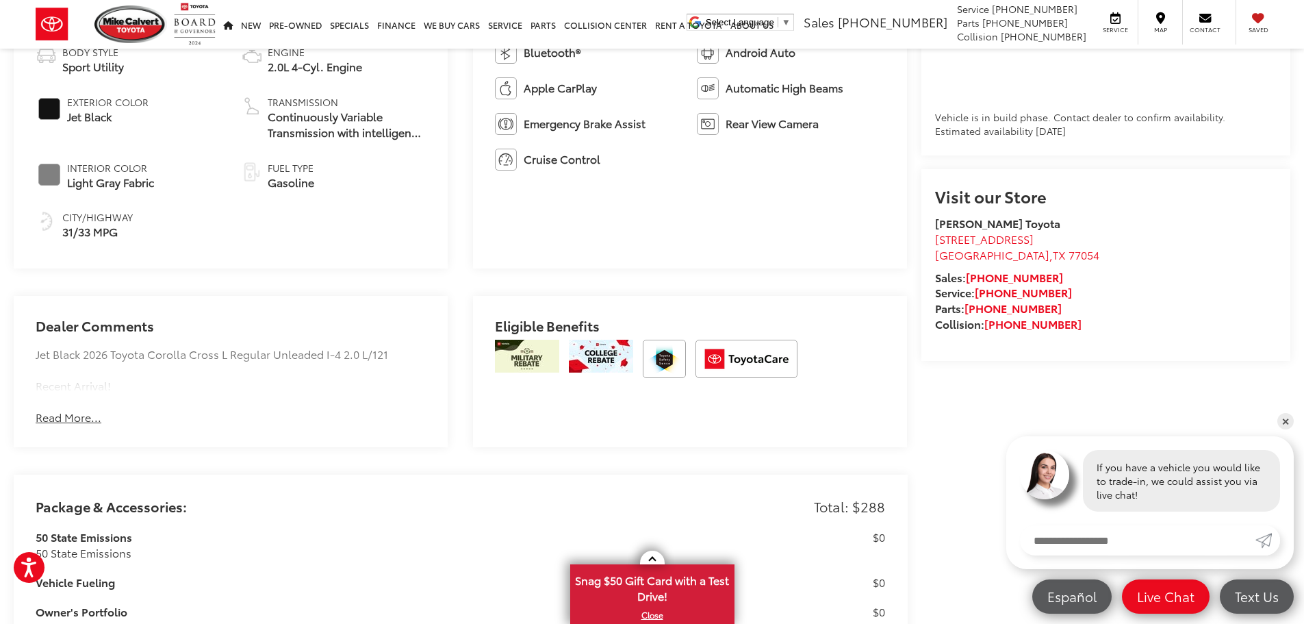
click at [64, 409] on button "Read More..." at bounding box center [69, 417] width 66 height 16
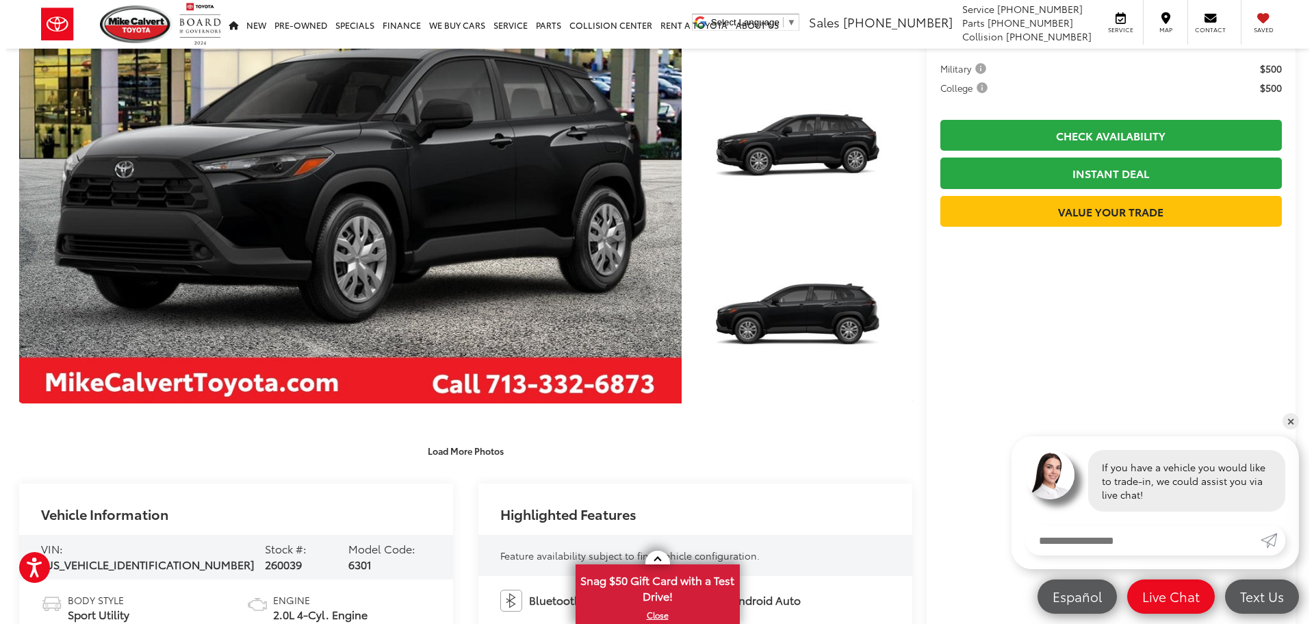
scroll to position [0, 0]
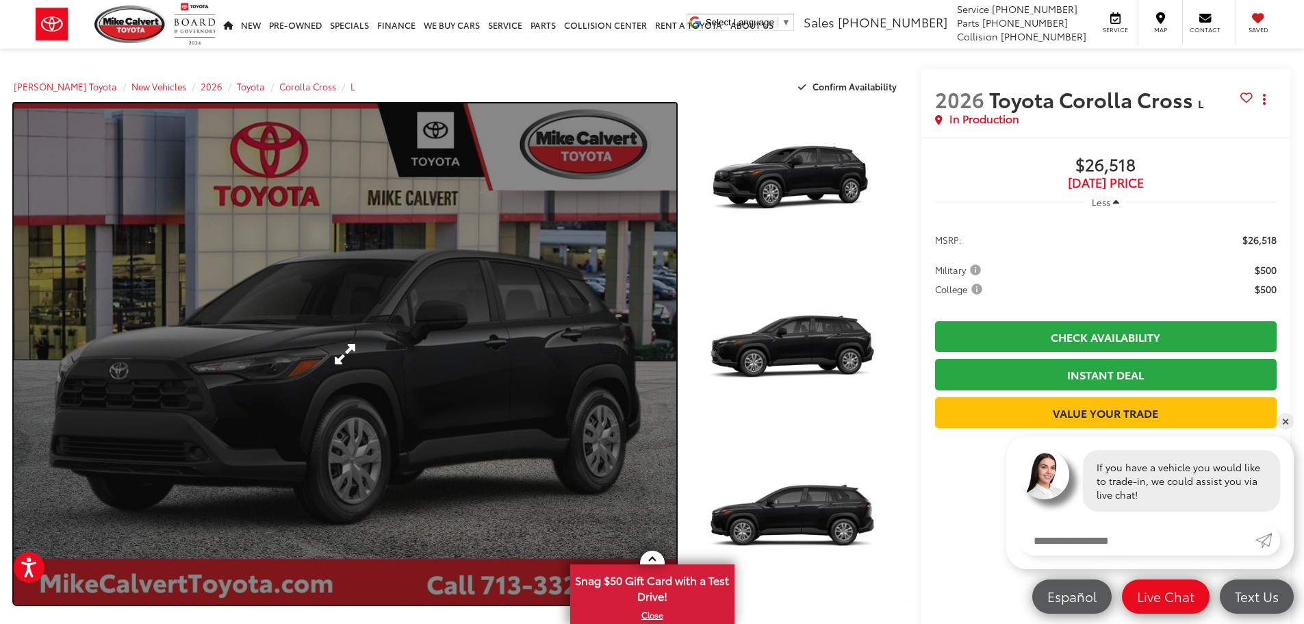
click at [604, 355] on link "Expand Photo 0" at bounding box center [345, 353] width 663 height 501
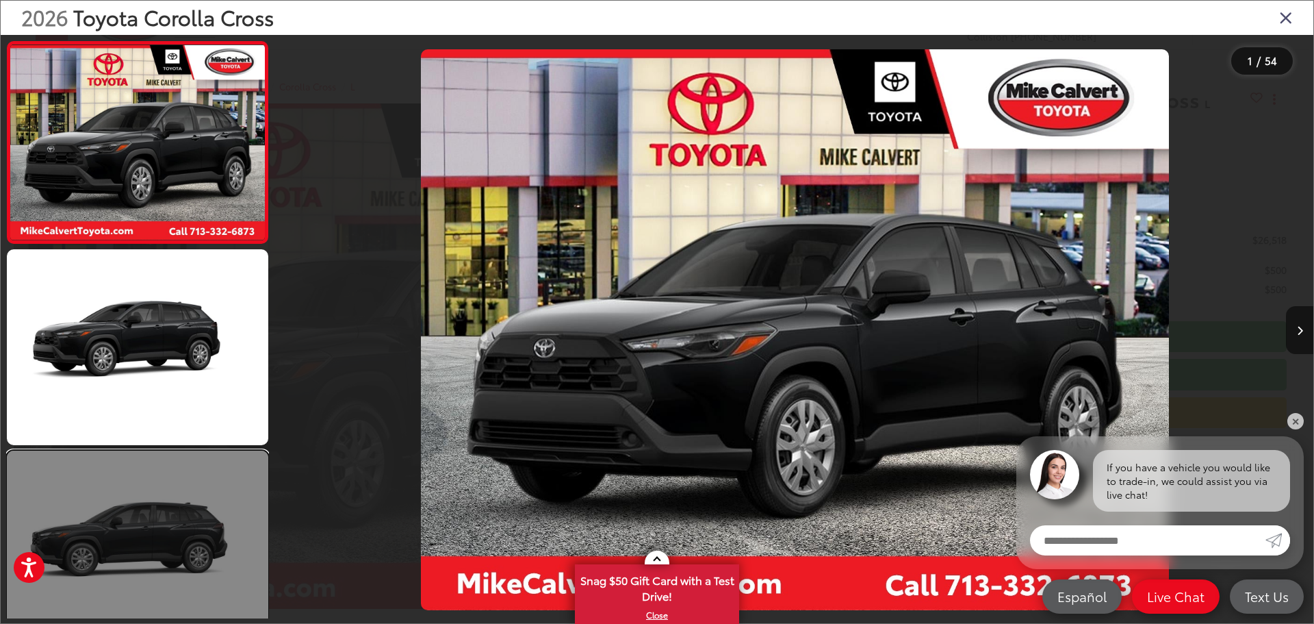
click at [215, 515] on link at bounding box center [137, 548] width 261 height 196
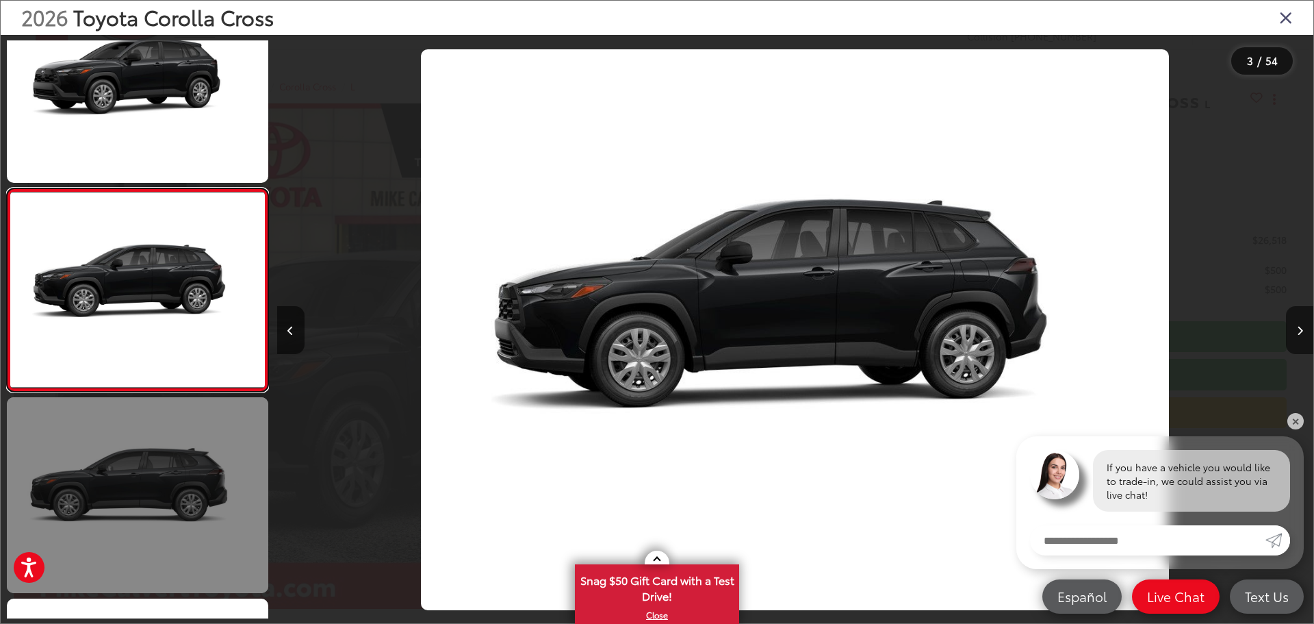
scroll to position [324, 0]
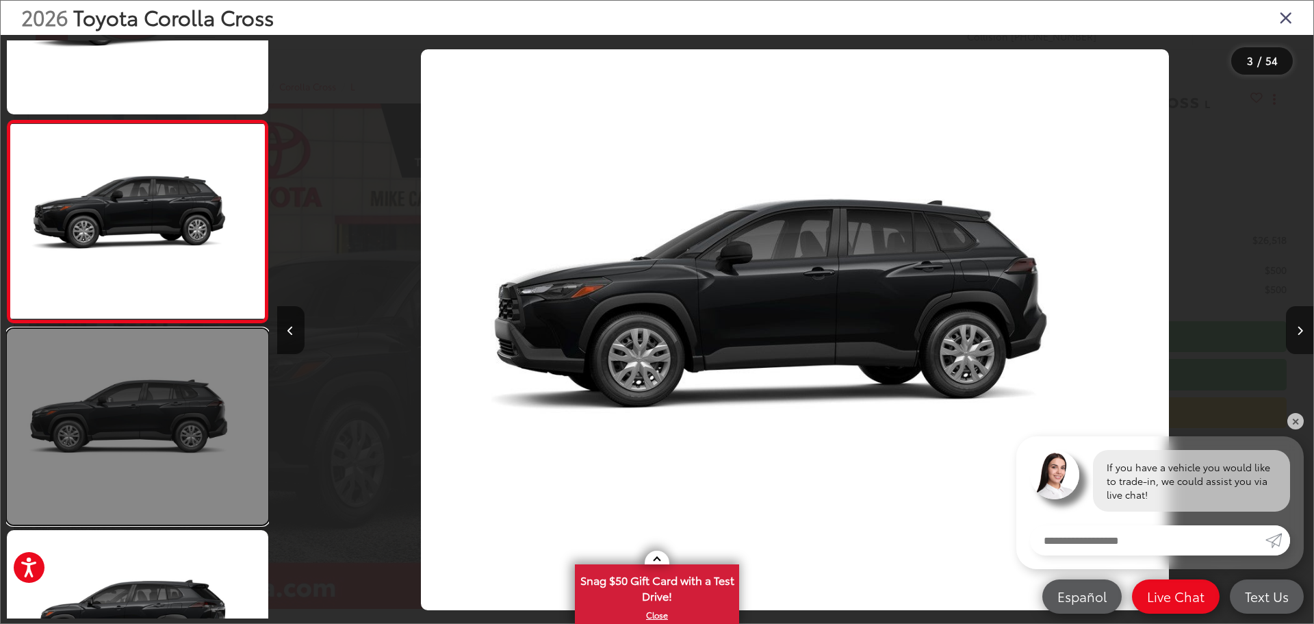
click at [141, 433] on link at bounding box center [137, 427] width 261 height 196
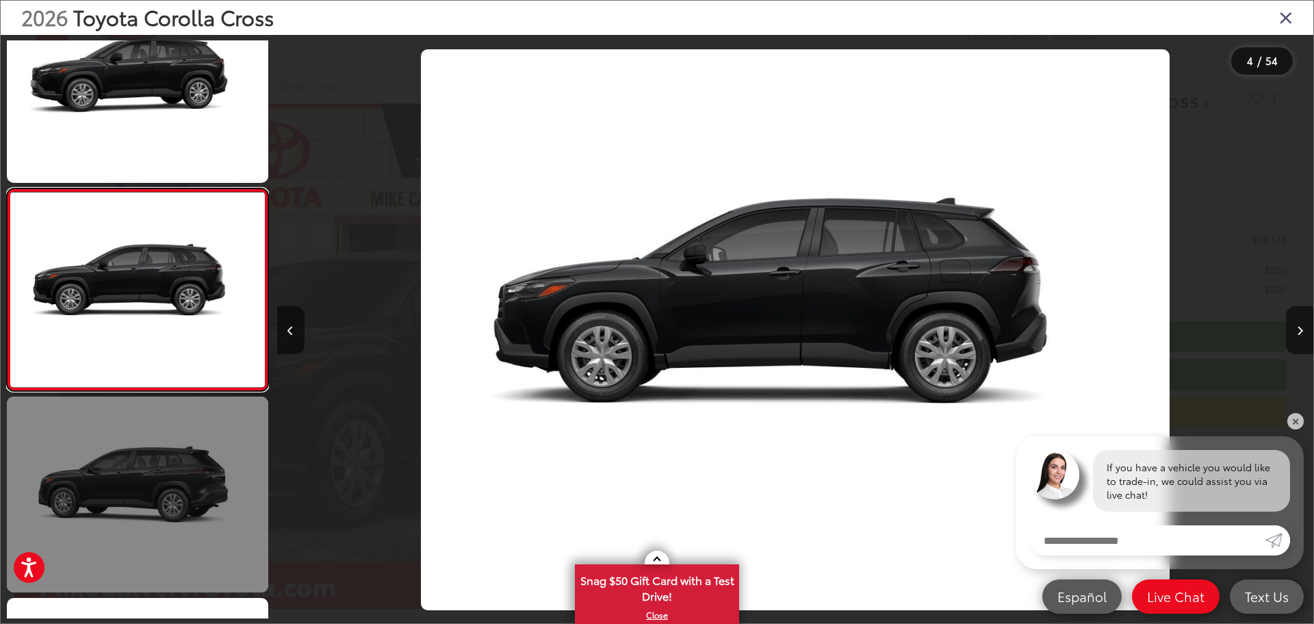
scroll to position [594, 0]
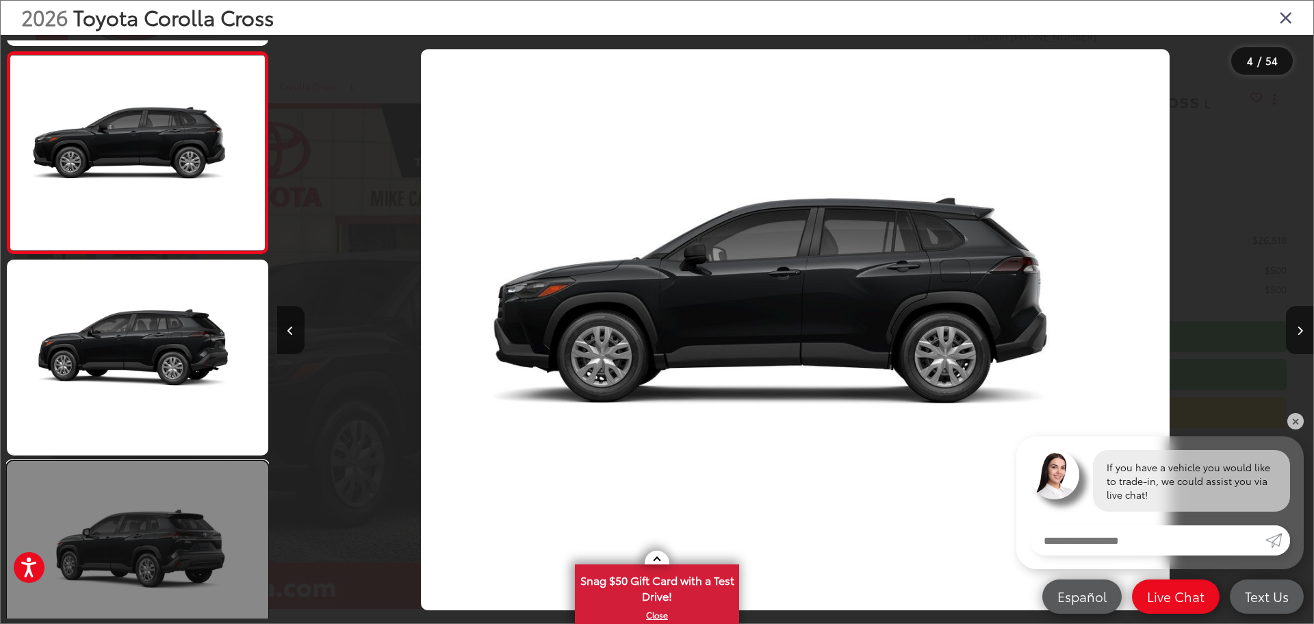
click at [170, 464] on link at bounding box center [137, 559] width 261 height 196
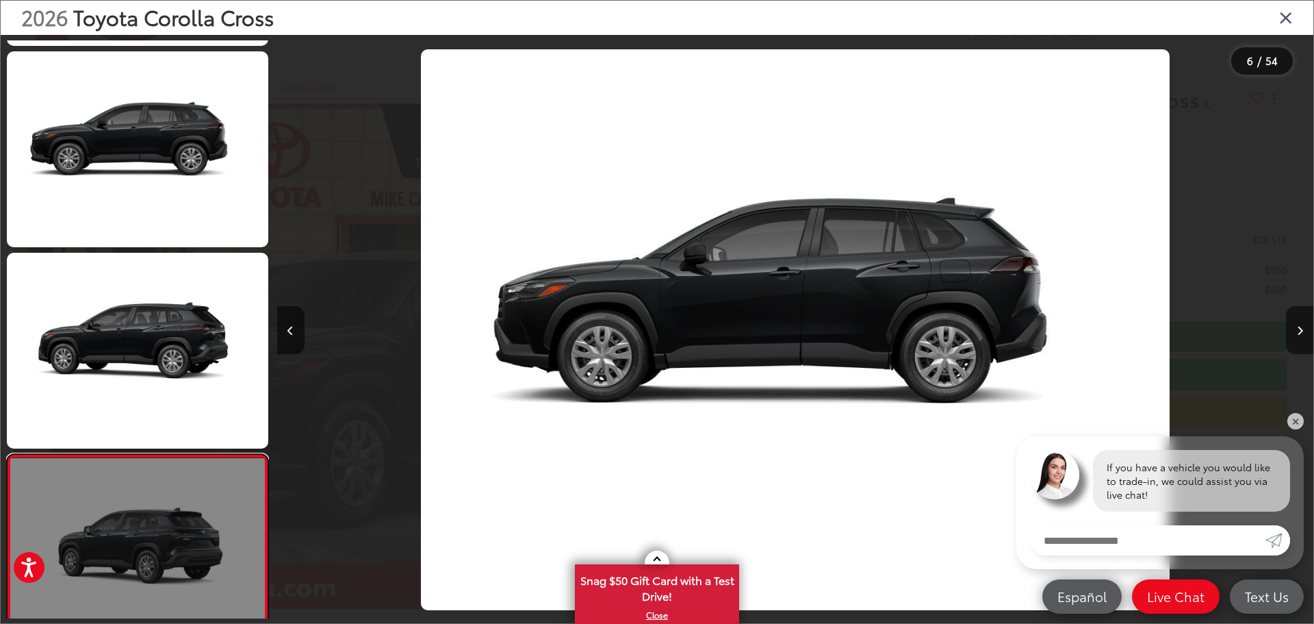
scroll to position [860, 0]
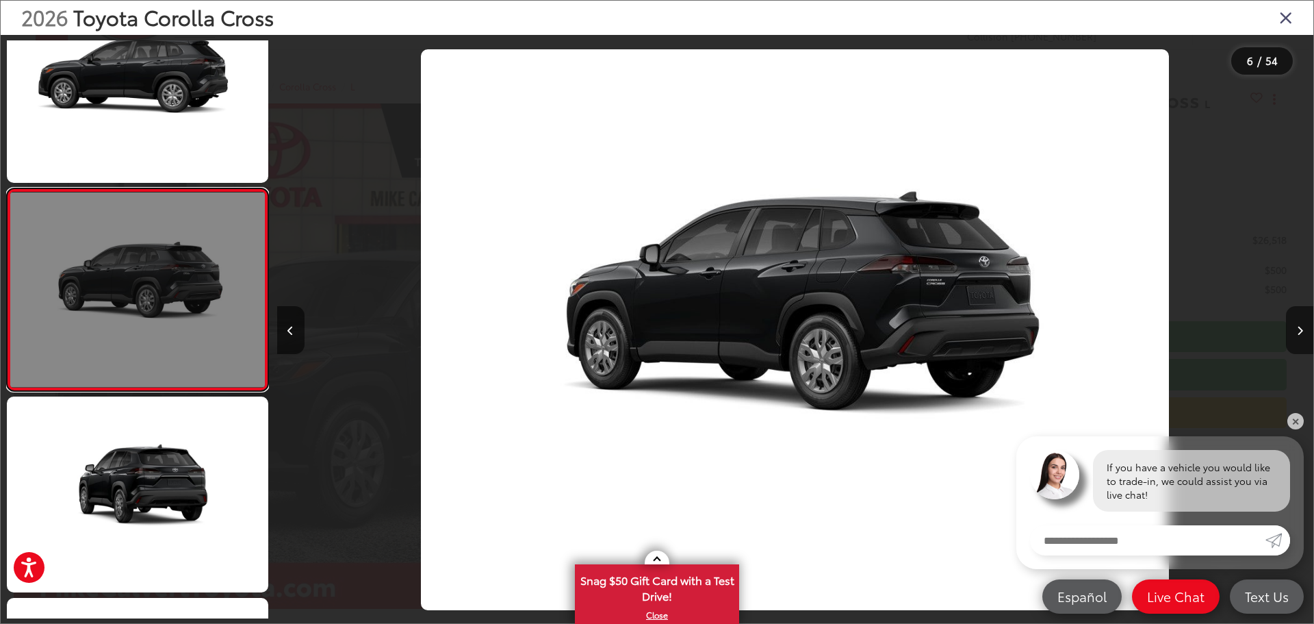
click at [182, 339] on link at bounding box center [137, 289] width 261 height 203
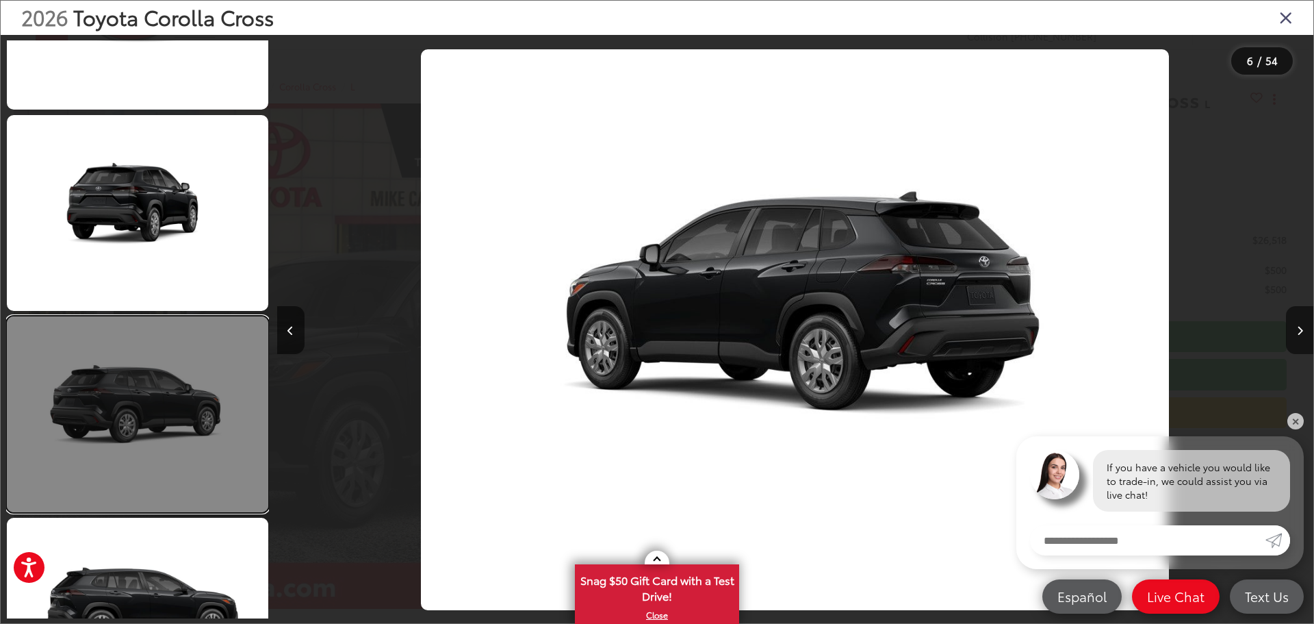
click at [195, 452] on link at bounding box center [137, 414] width 261 height 196
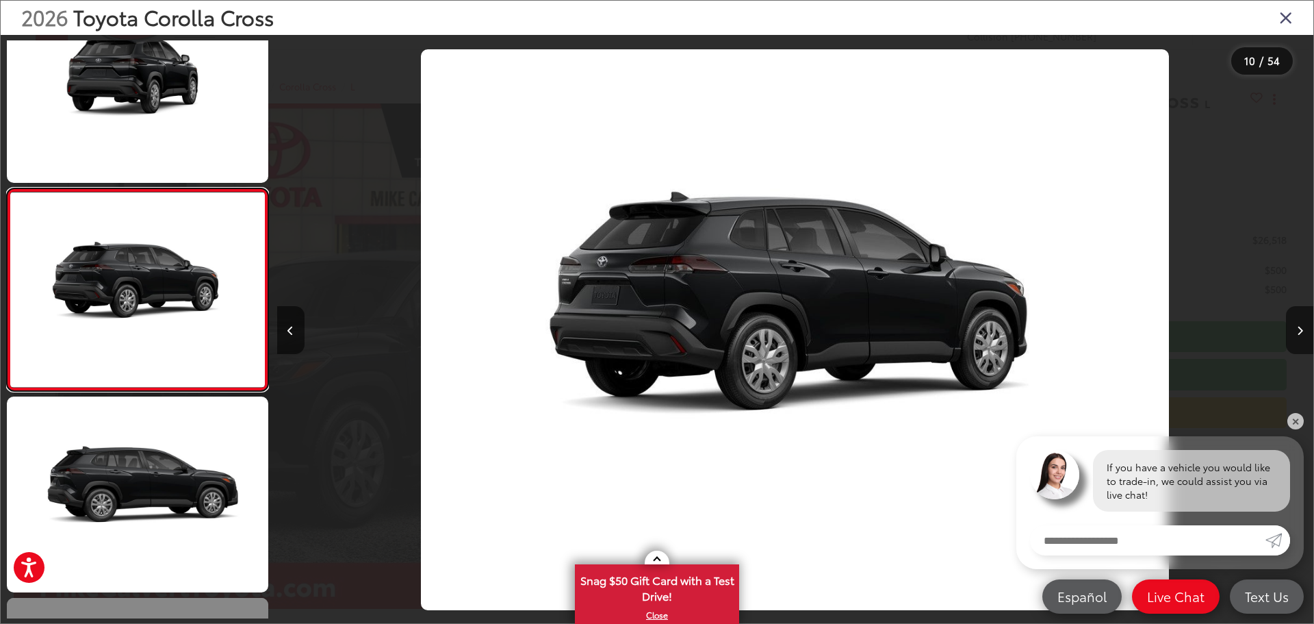
scroll to position [1802, 0]
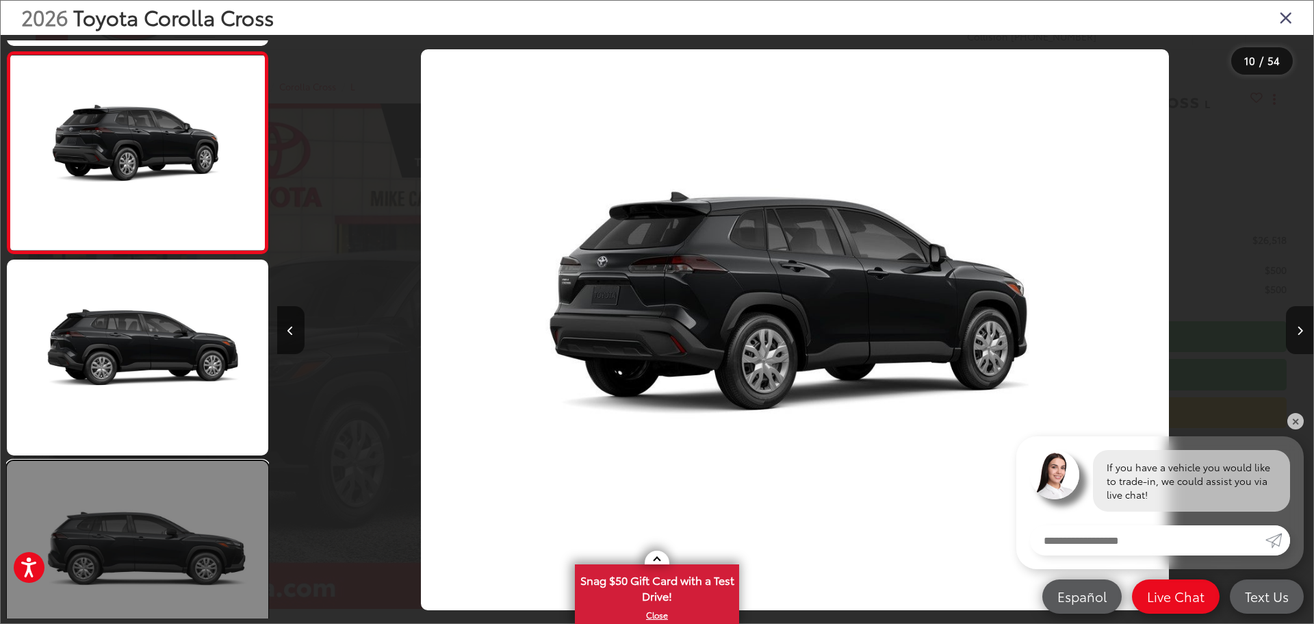
click at [193, 524] on link at bounding box center [137, 559] width 261 height 196
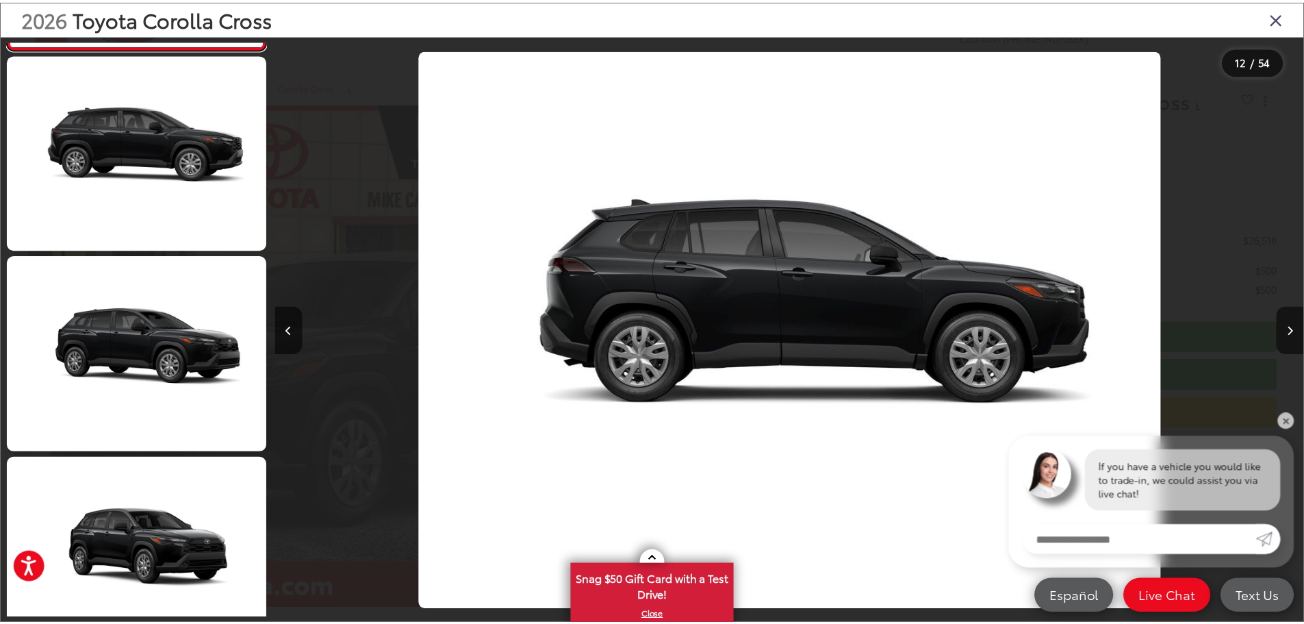
scroll to position [2821, 0]
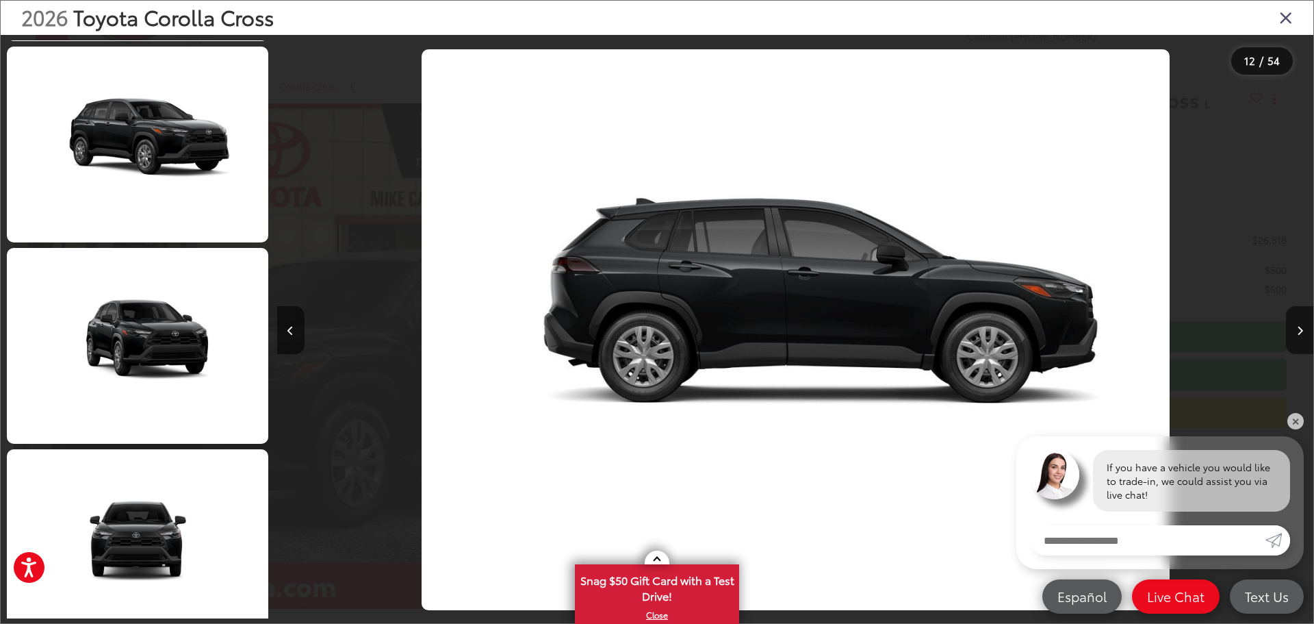
click at [1289, 17] on icon "Close gallery" at bounding box center [1286, 17] width 14 height 18
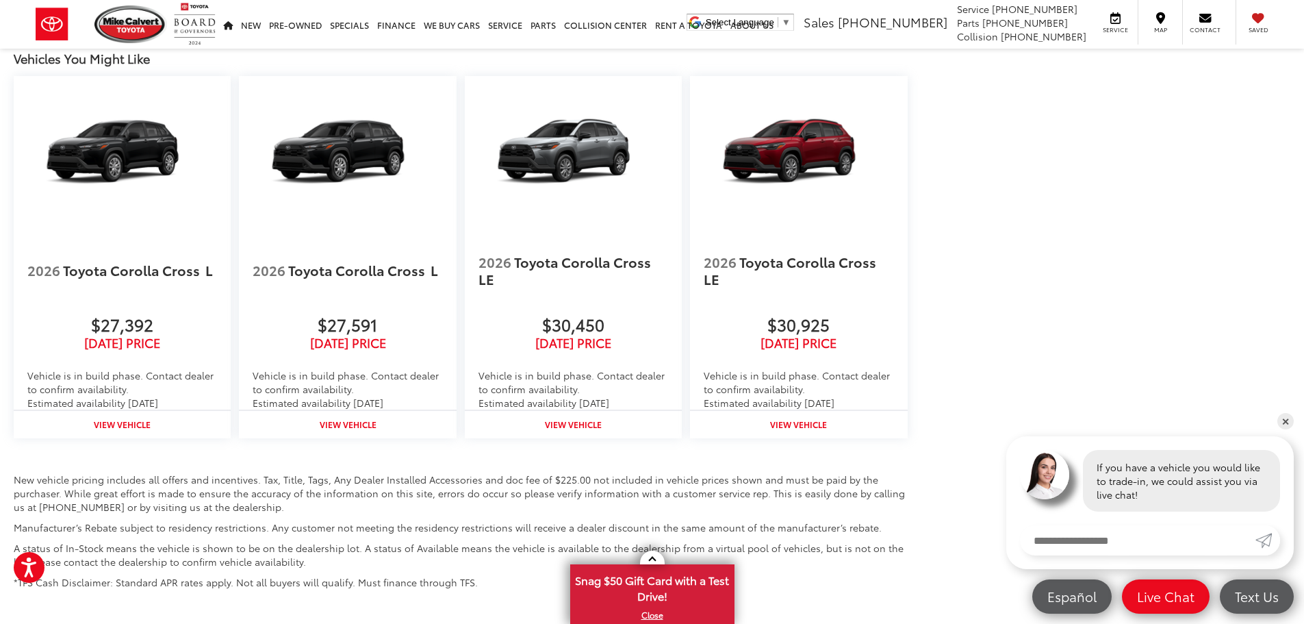
scroll to position [1965, 0]
